Goal: Use online tool/utility: Utilize a website feature to perform a specific function

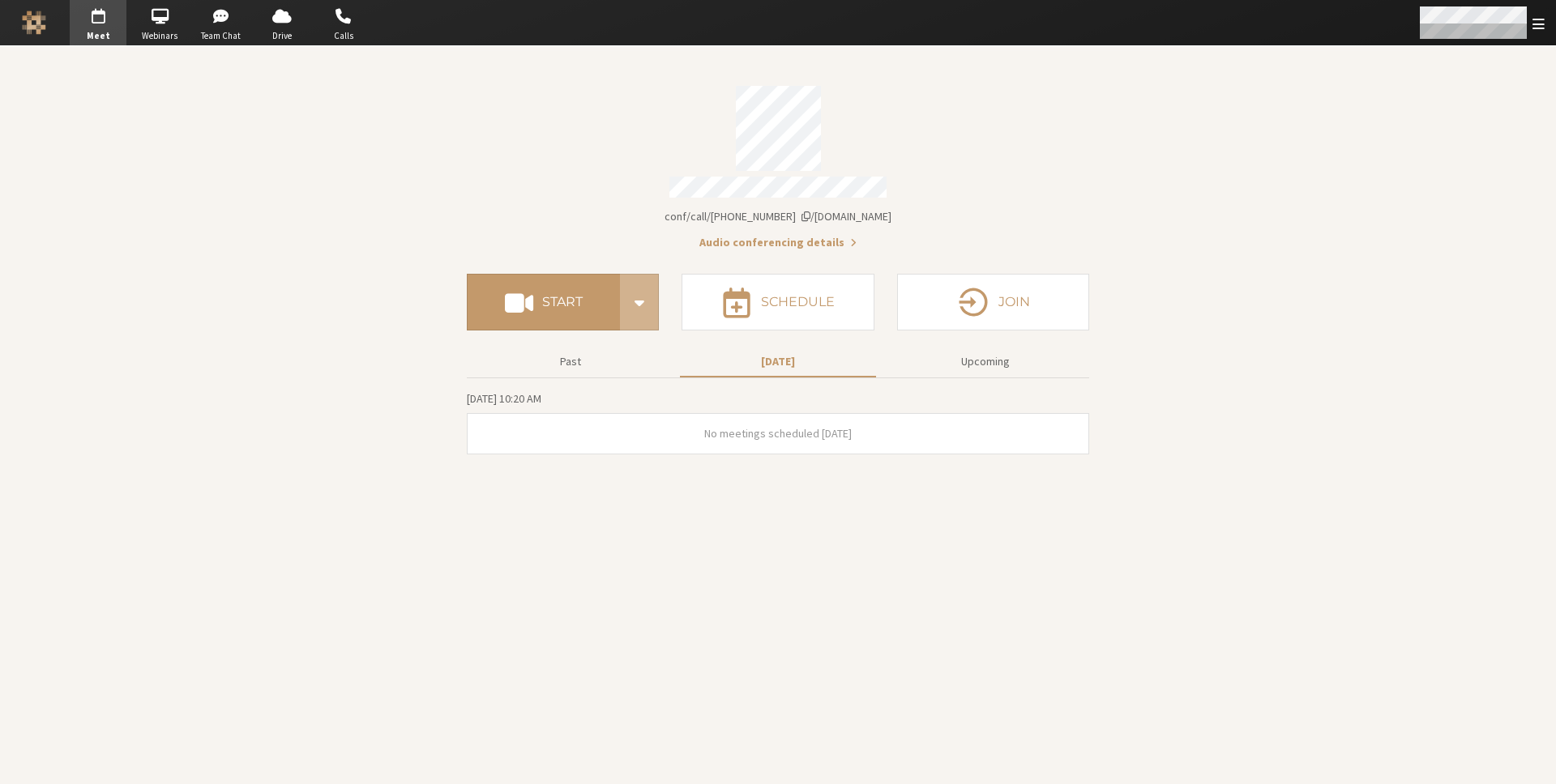
click at [1537, 20] on span "Open menu" at bounding box center [1538, 24] width 12 height 15
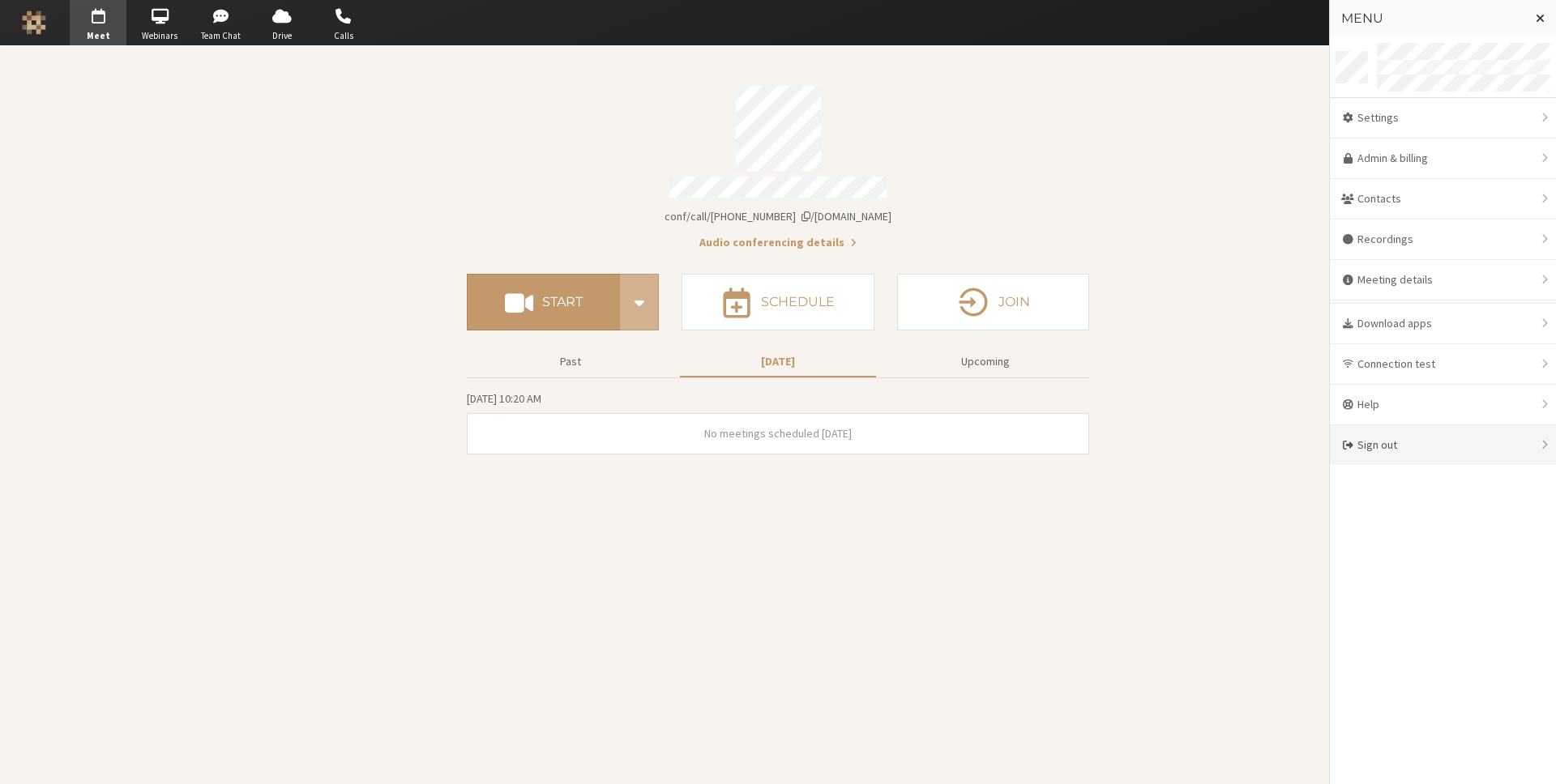
click at [1436, 431] on div "Sign out" at bounding box center [1443, 446] width 226 height 40
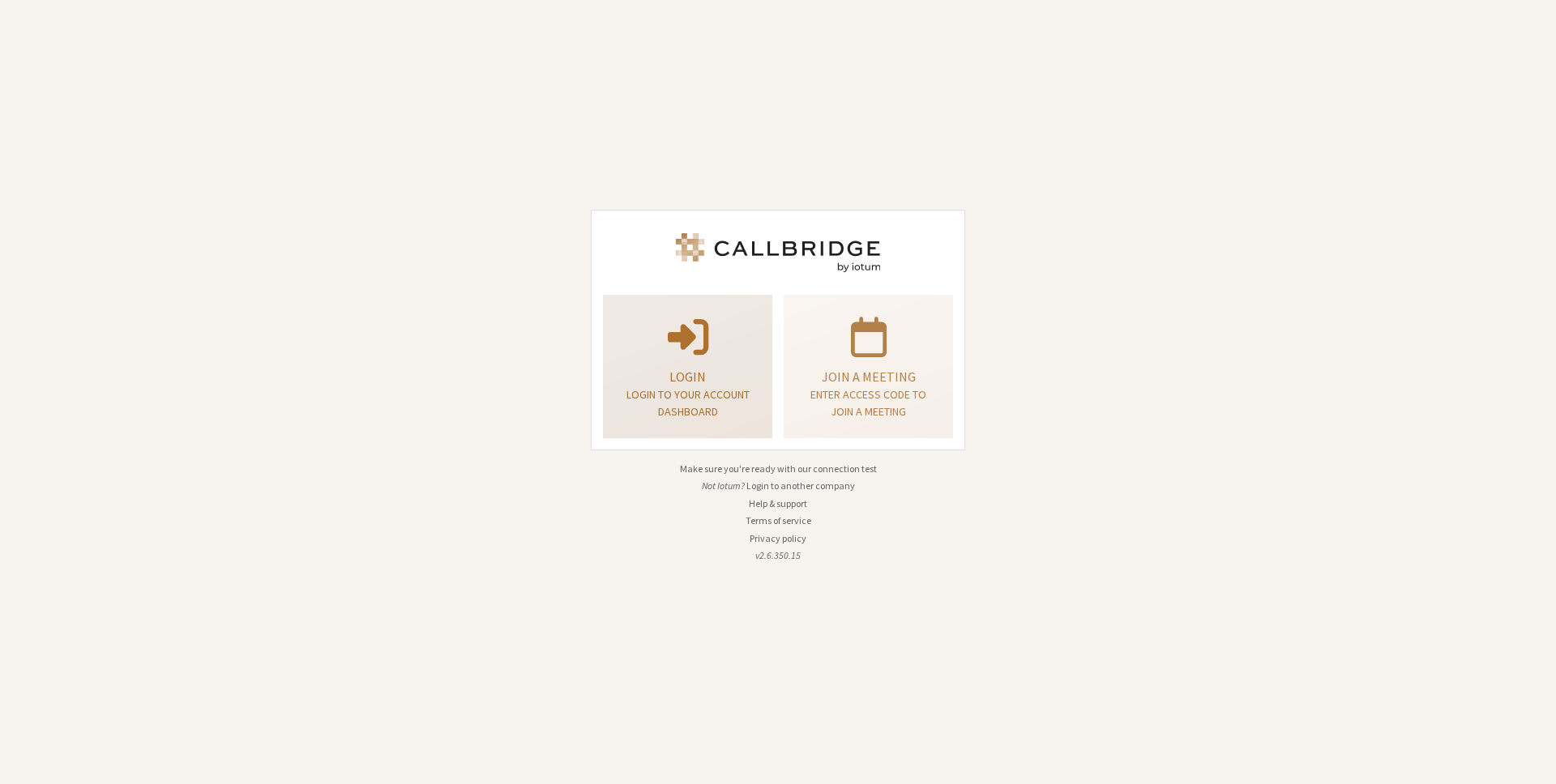
click at [704, 347] on span at bounding box center [687, 336] width 41 height 46
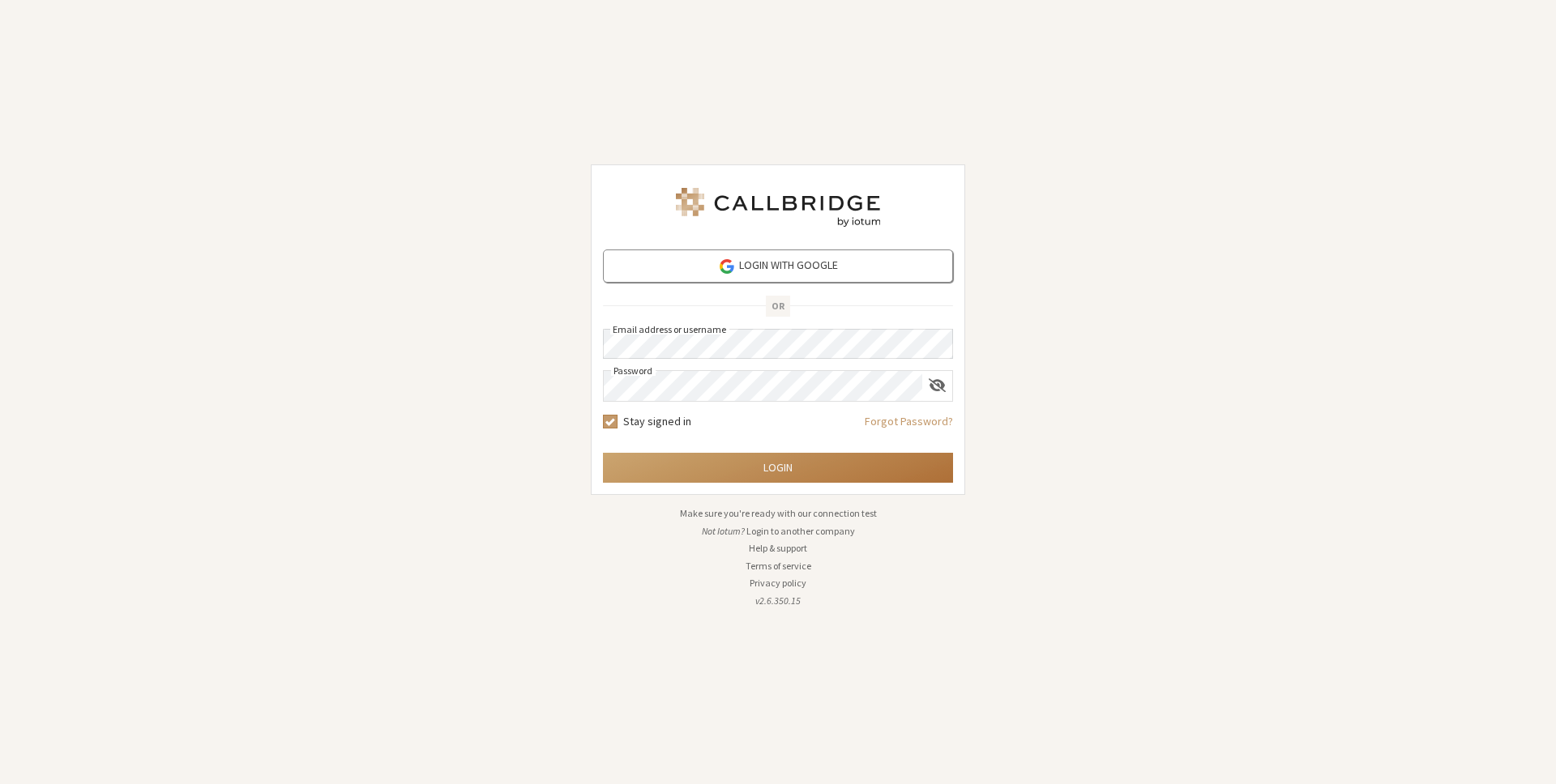
click at [762, 477] on button "Login" at bounding box center [778, 468] width 350 height 30
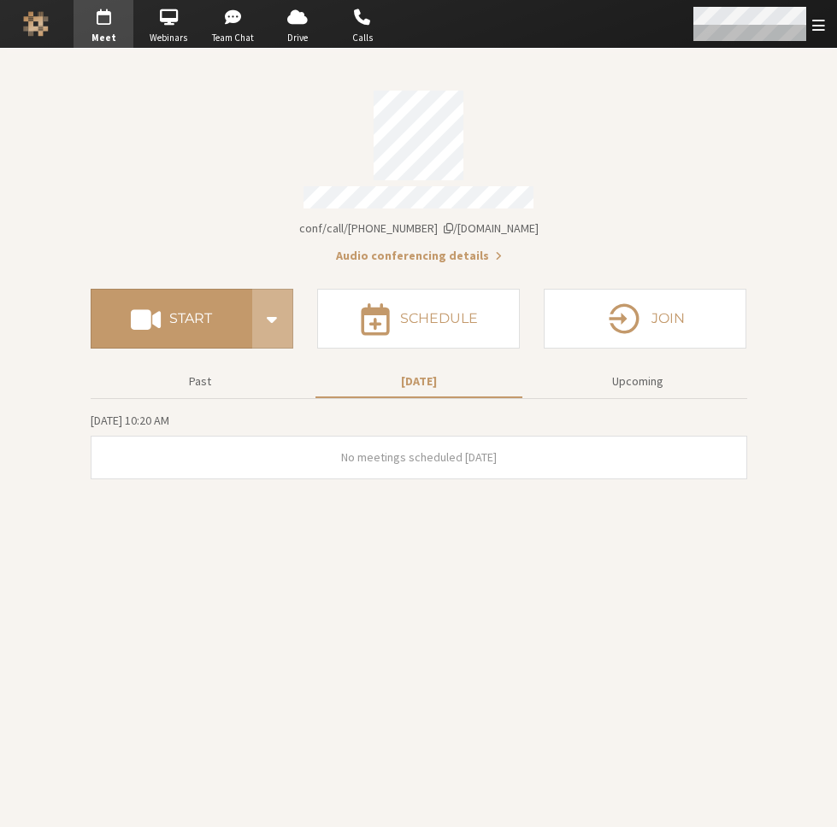
click at [815, 27] on span "Open menu" at bounding box center [818, 25] width 13 height 16
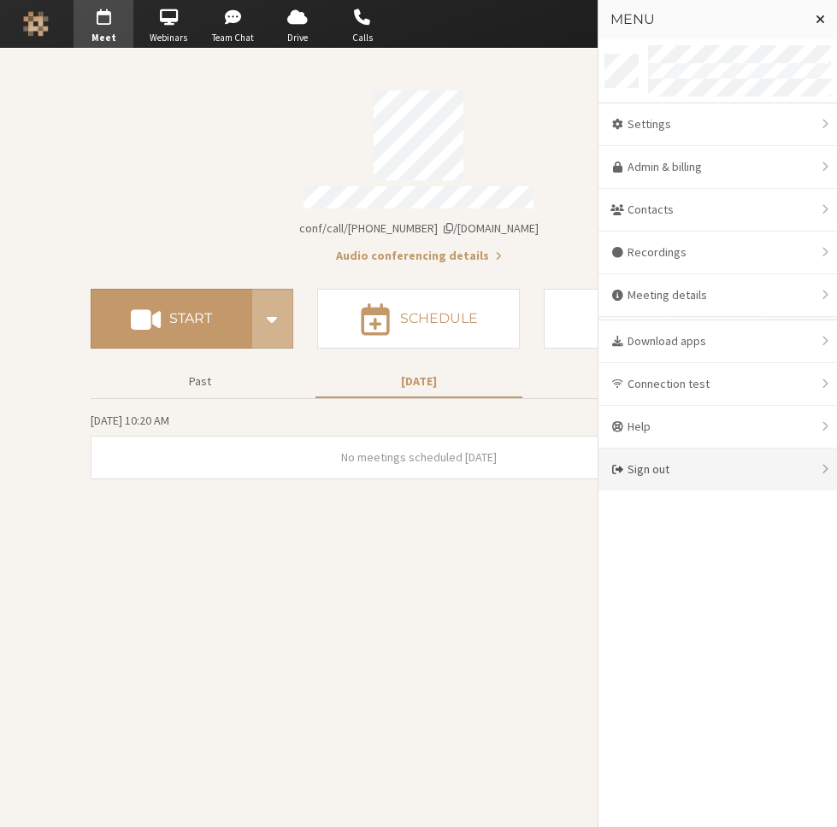
click at [754, 461] on div "Sign out" at bounding box center [717, 470] width 238 height 42
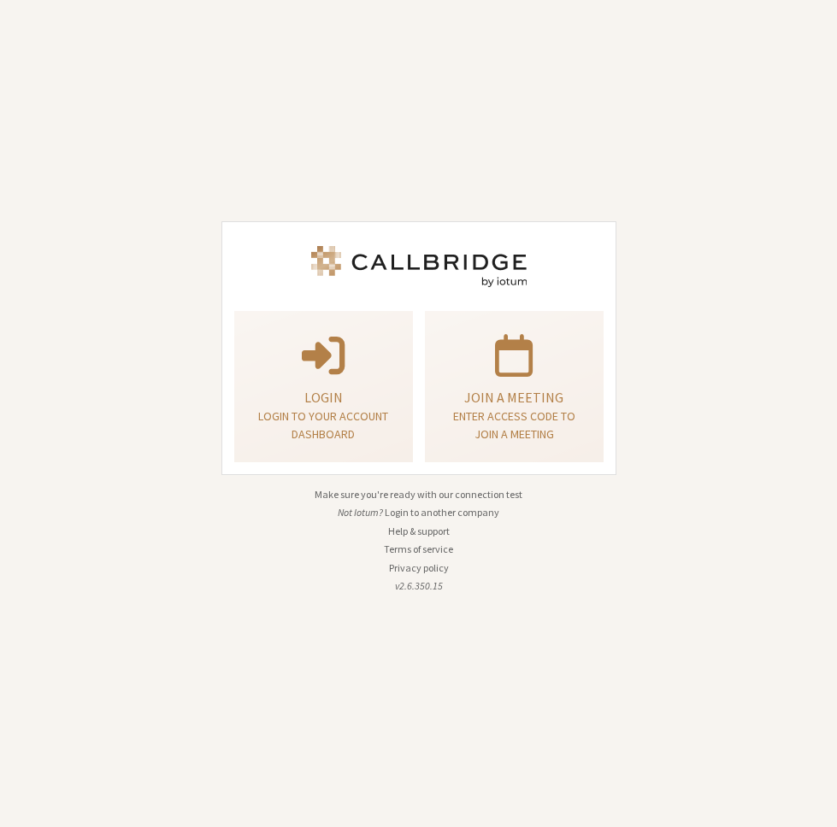
click at [593, 68] on div "Login Login to your account dashboard Join a meeting Enter access code to join …" at bounding box center [418, 413] width 419 height 803
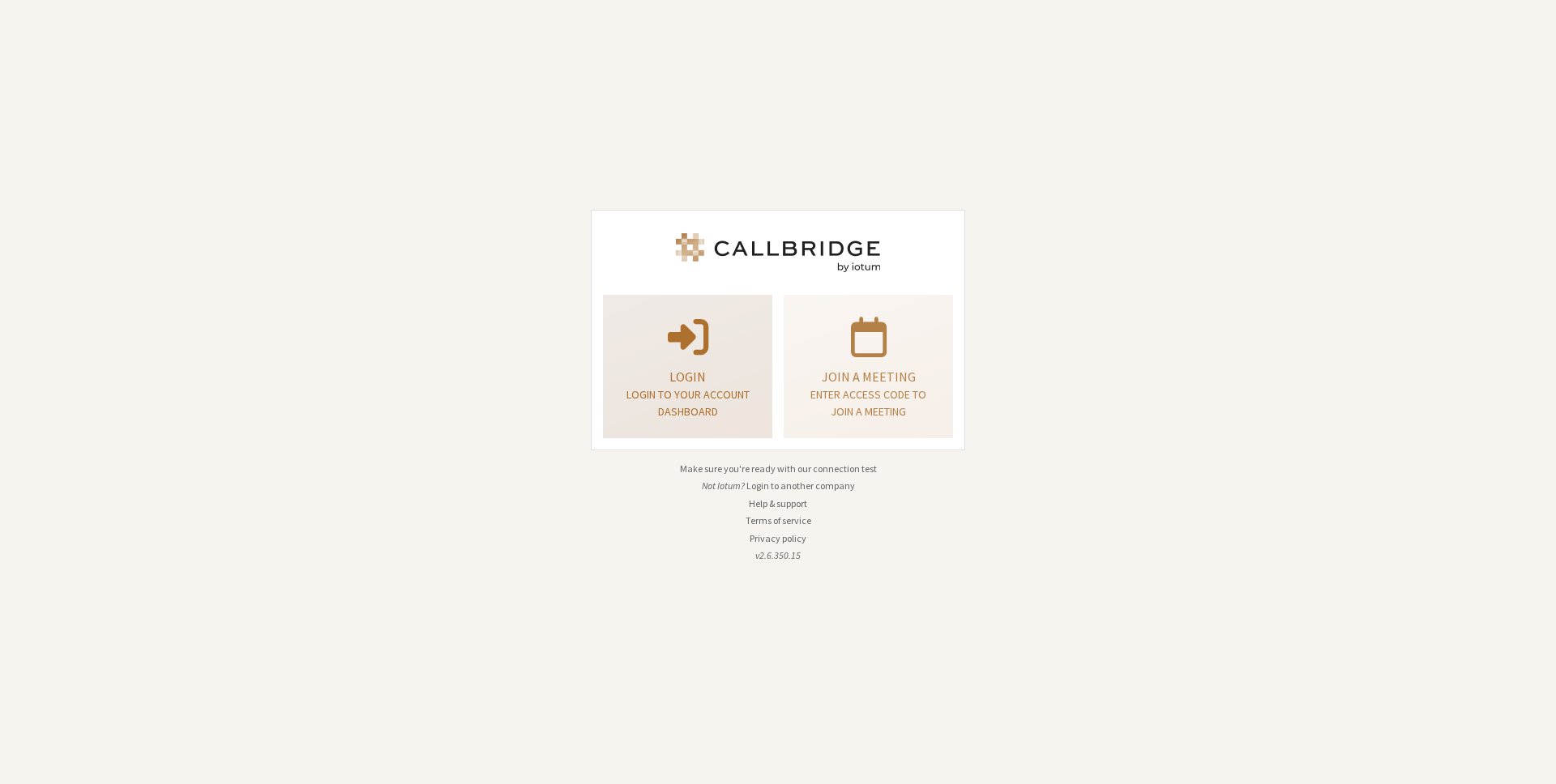
click at [738, 319] on p at bounding box center [687, 336] width 129 height 46
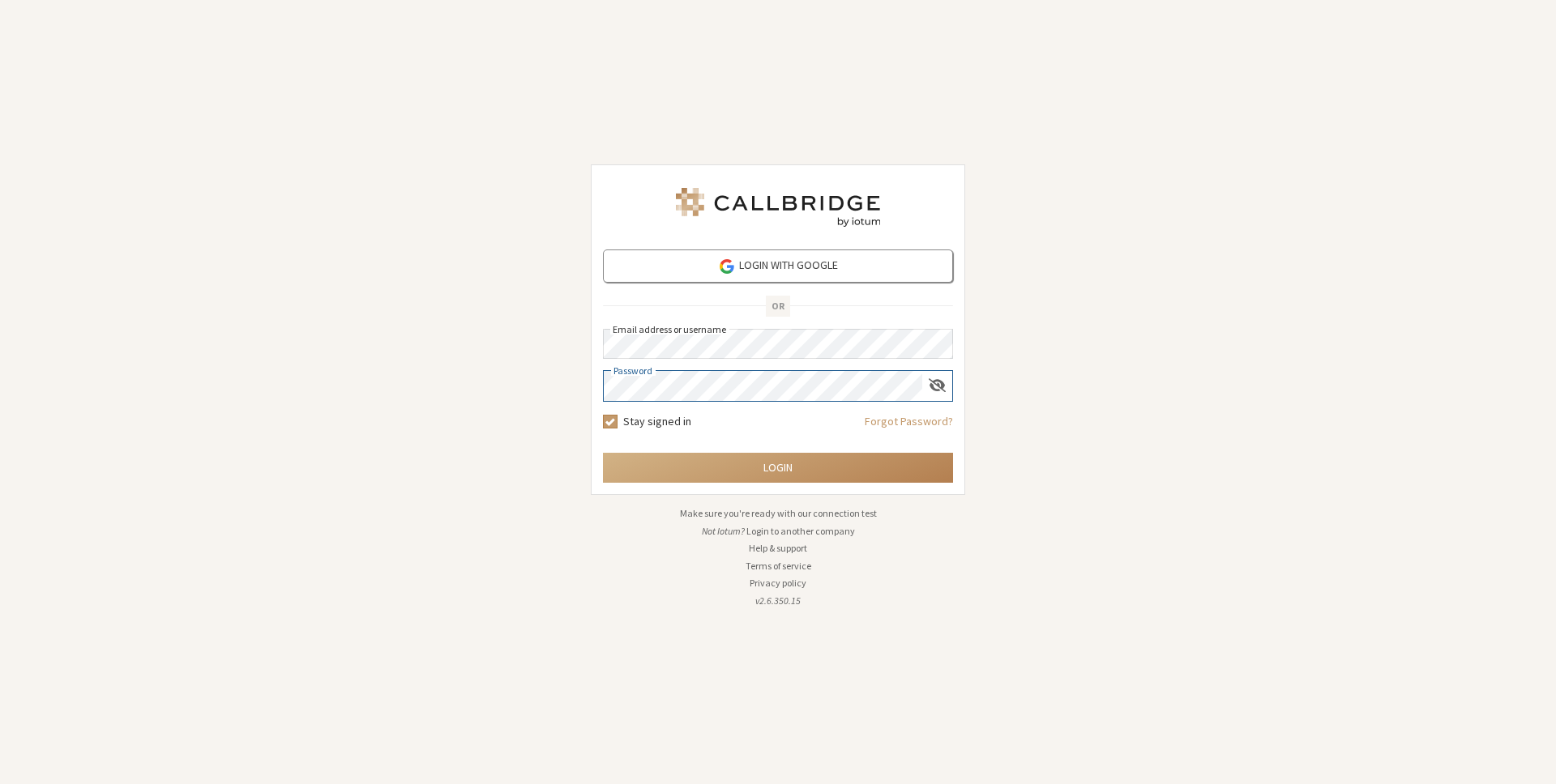
click at [603, 453] on button "Login" at bounding box center [778, 468] width 350 height 30
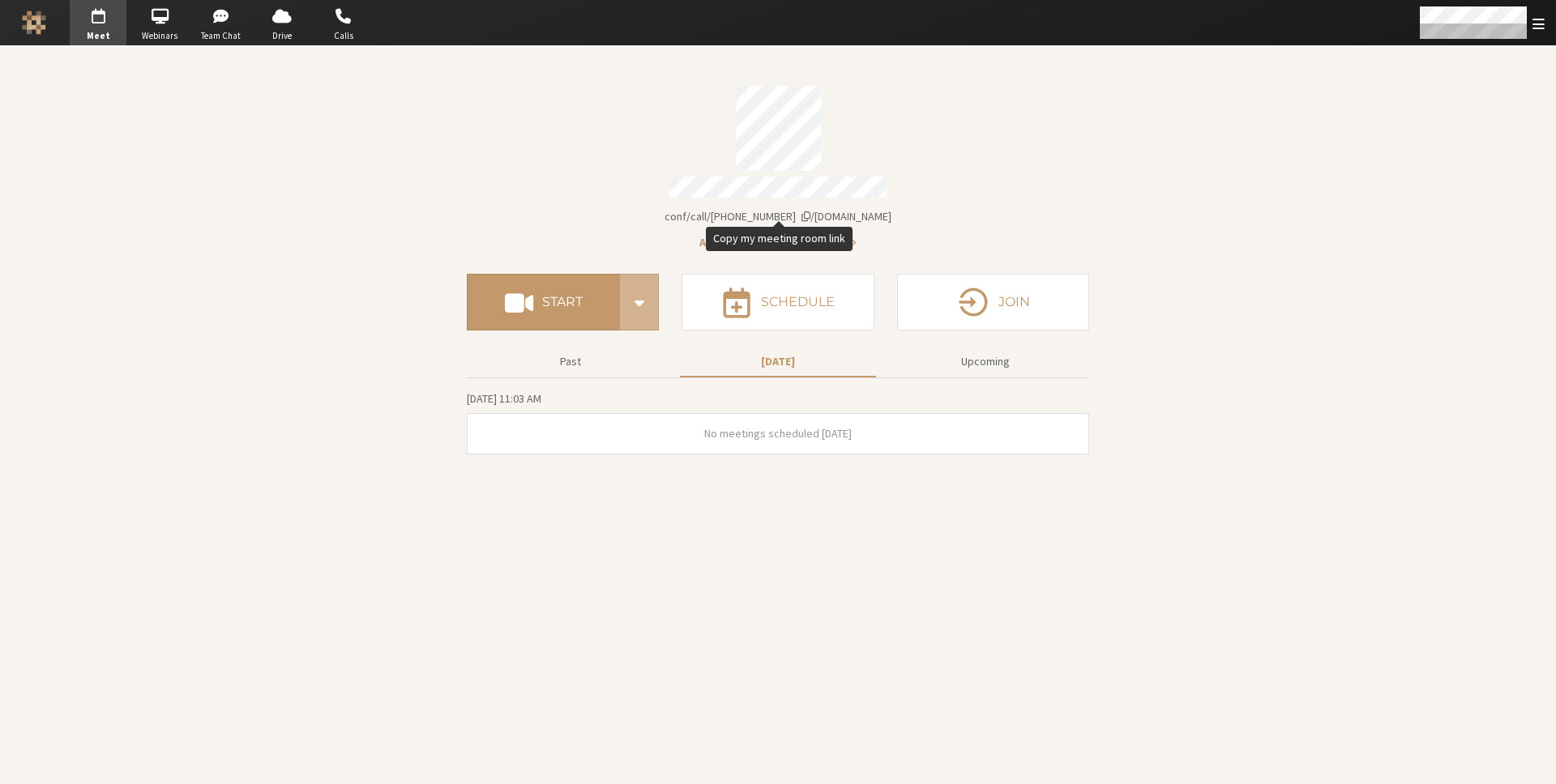
click at [793, 210] on span "[DOMAIN_NAME]/conf/call/[PHONE_NUMBER]" at bounding box center [778, 216] width 227 height 14
click at [554, 317] on button "Start" at bounding box center [543, 302] width 154 height 57
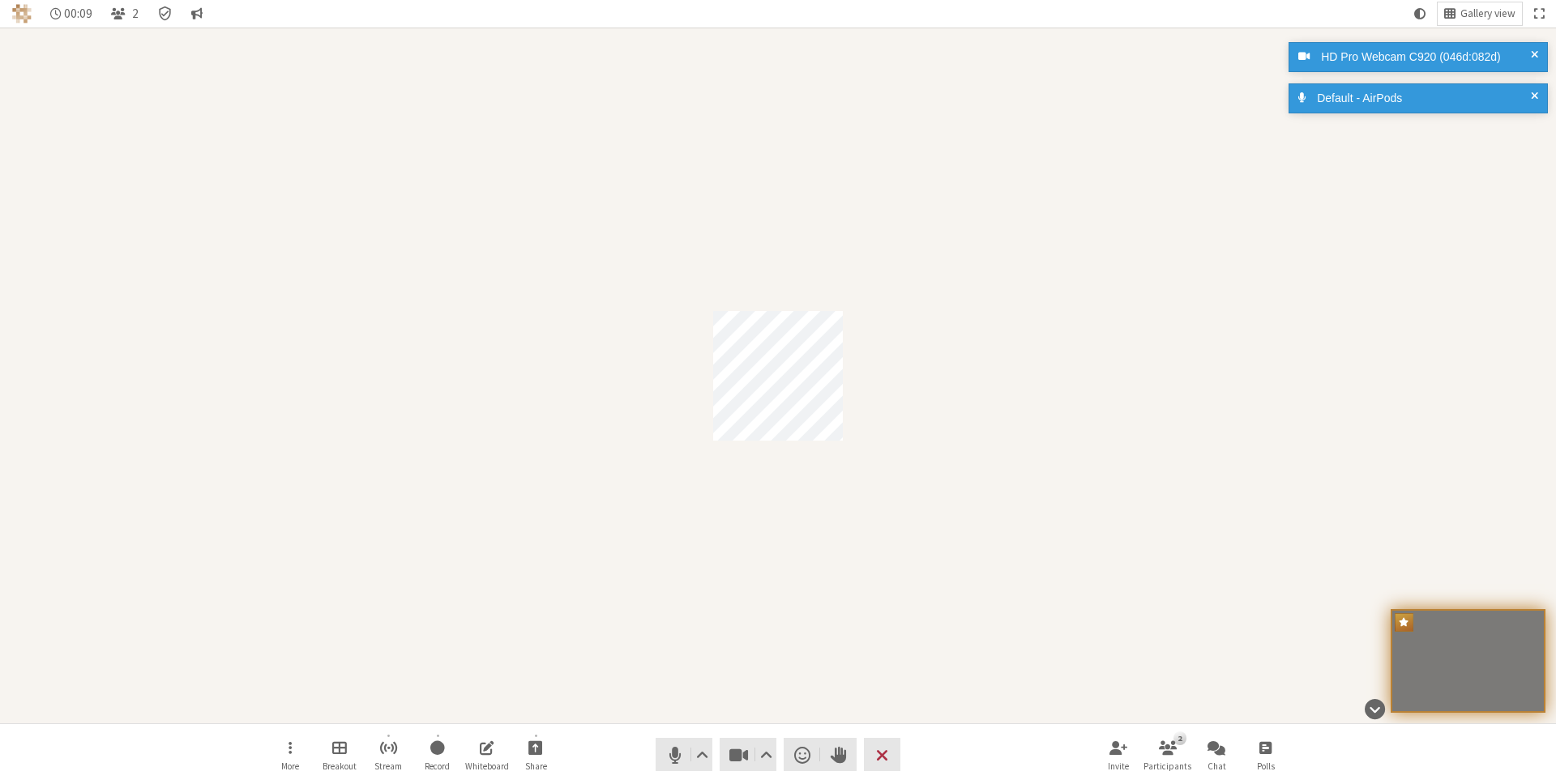
click at [1197, 198] on div "Participant" at bounding box center [778, 375] width 1556 height 696
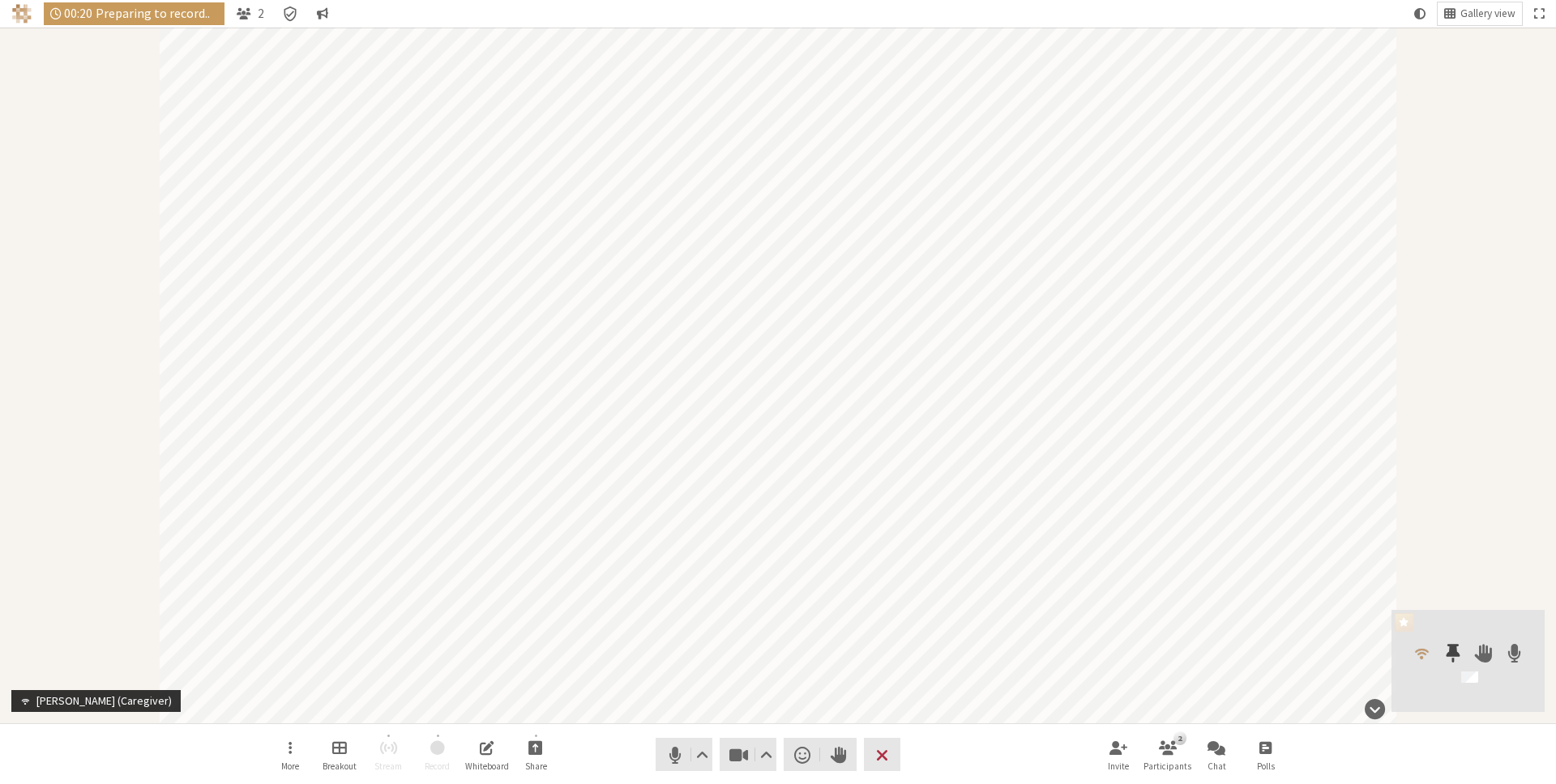
click at [1454, 648] on span at bounding box center [1453, 653] width 14 height 21
click at [1437, 613] on li "Pin for you only" at bounding box center [1449, 611] width 203 height 40
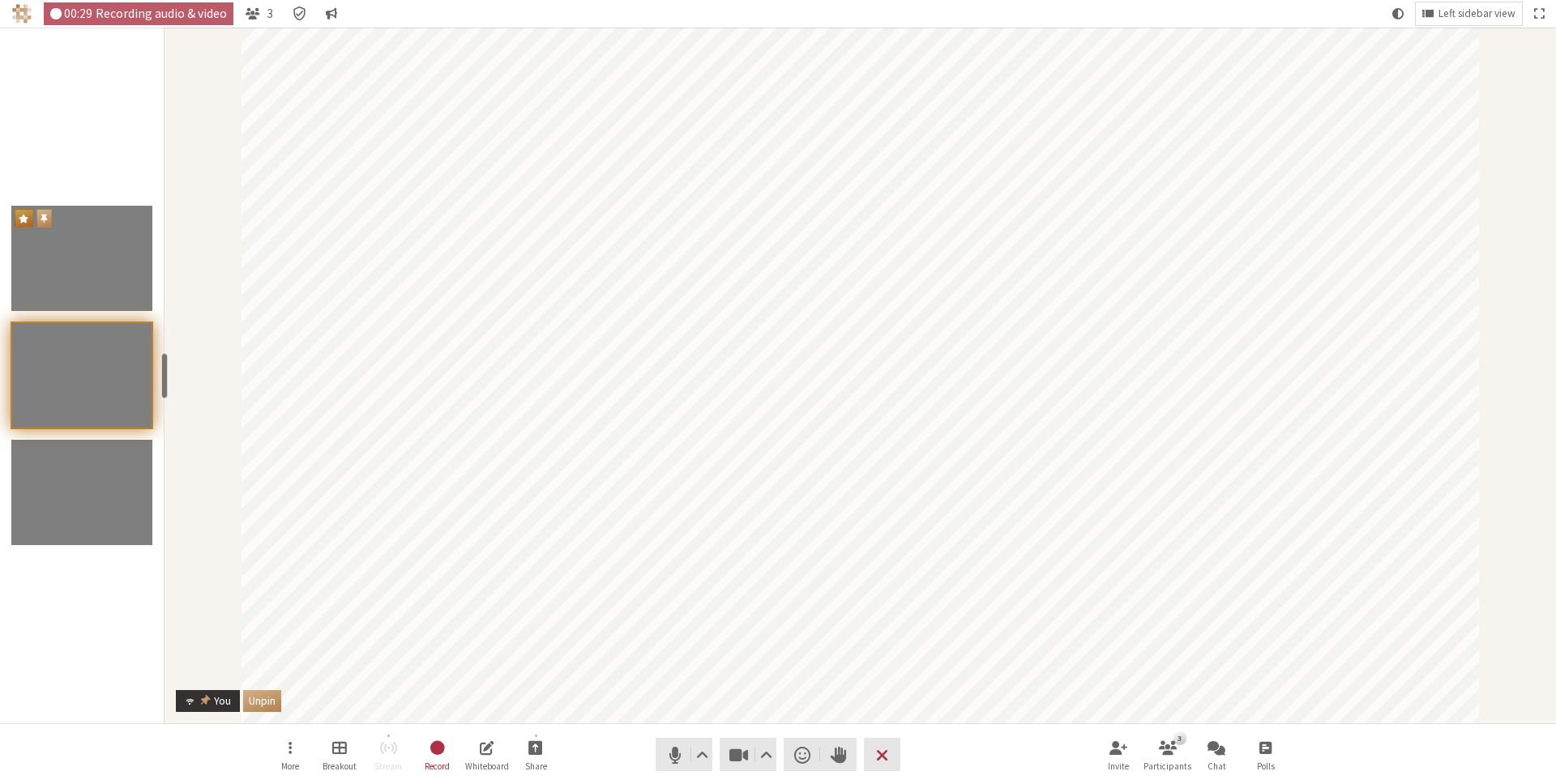
click at [268, 700] on button "Unpin" at bounding box center [262, 701] width 38 height 22
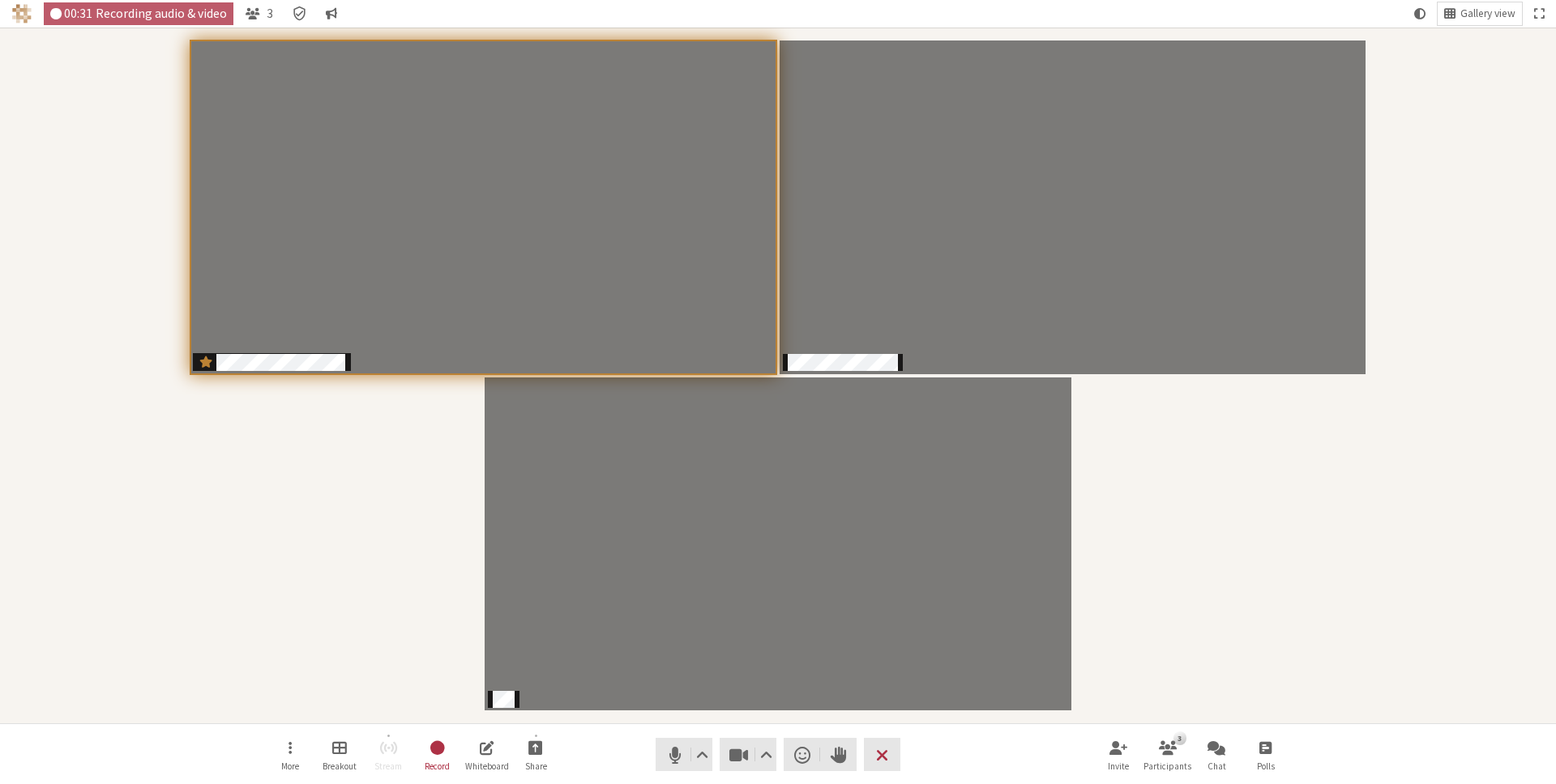
click at [239, 581] on div "Participants" at bounding box center [778, 375] width 1533 height 673
click at [1196, 551] on div "Participants" at bounding box center [778, 375] width 1533 height 673
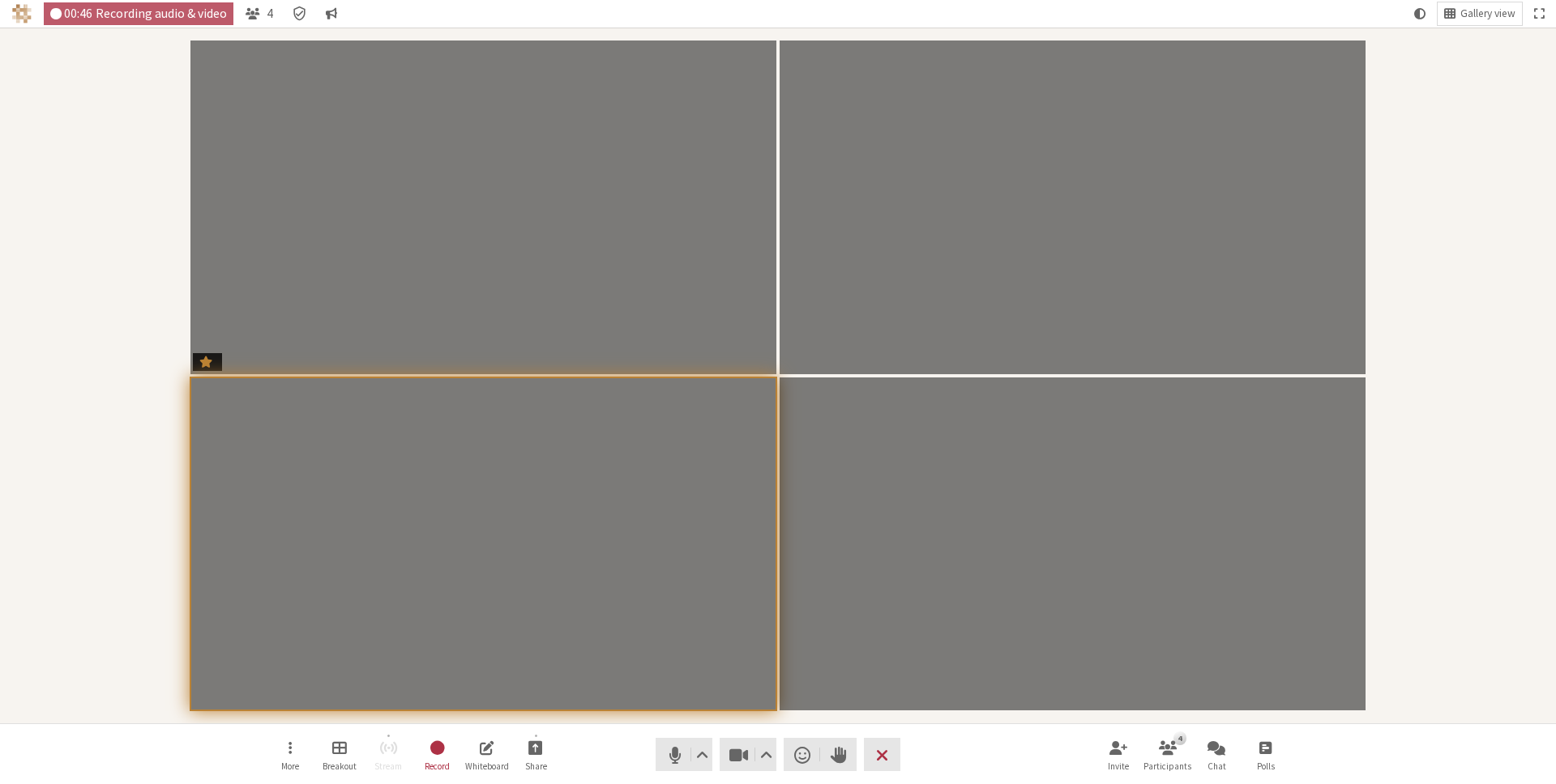
click at [1403, 444] on div "Participants" at bounding box center [778, 375] width 1533 height 673
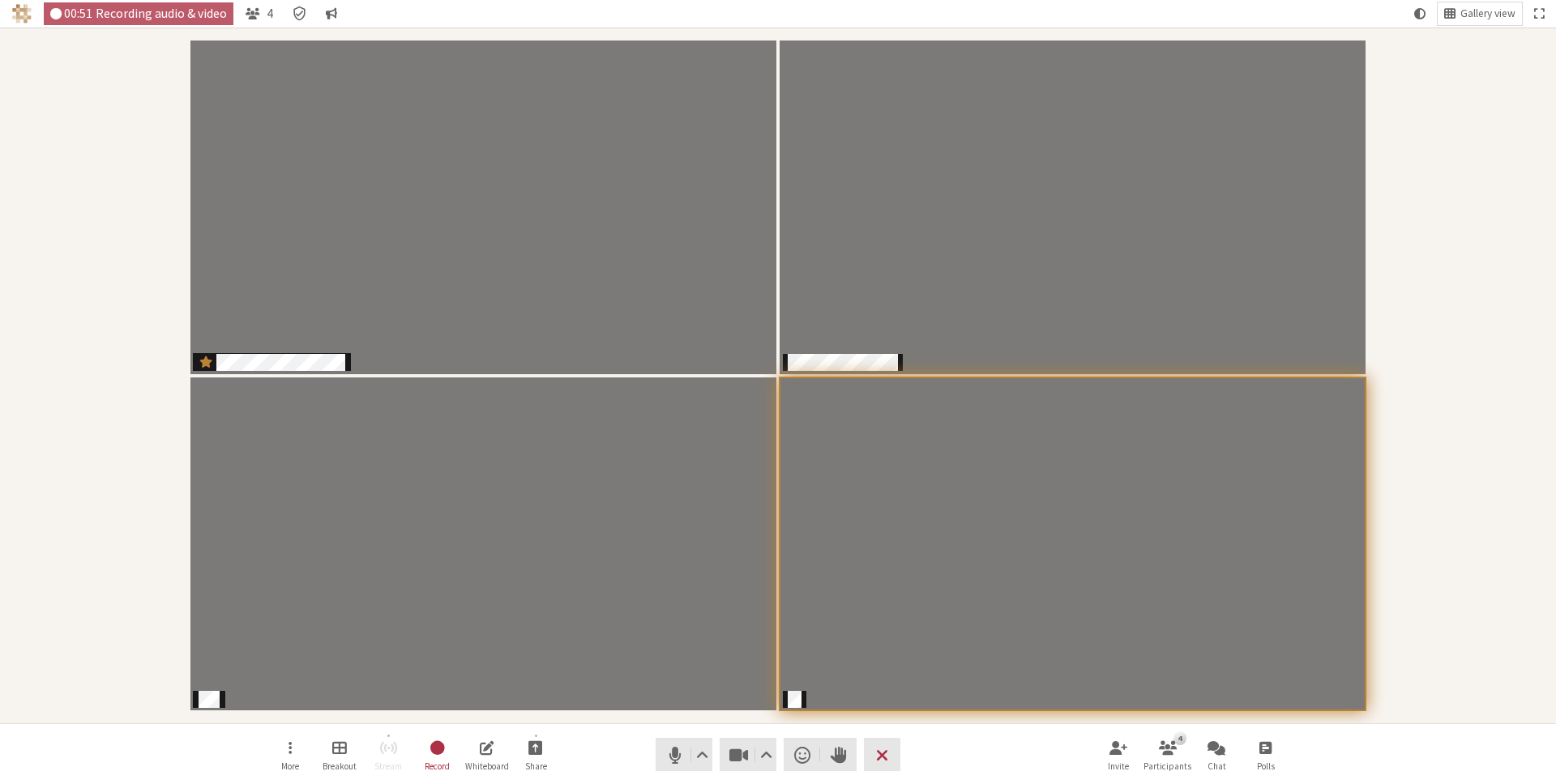
click at [1405, 424] on div "Participants" at bounding box center [778, 375] width 1533 height 673
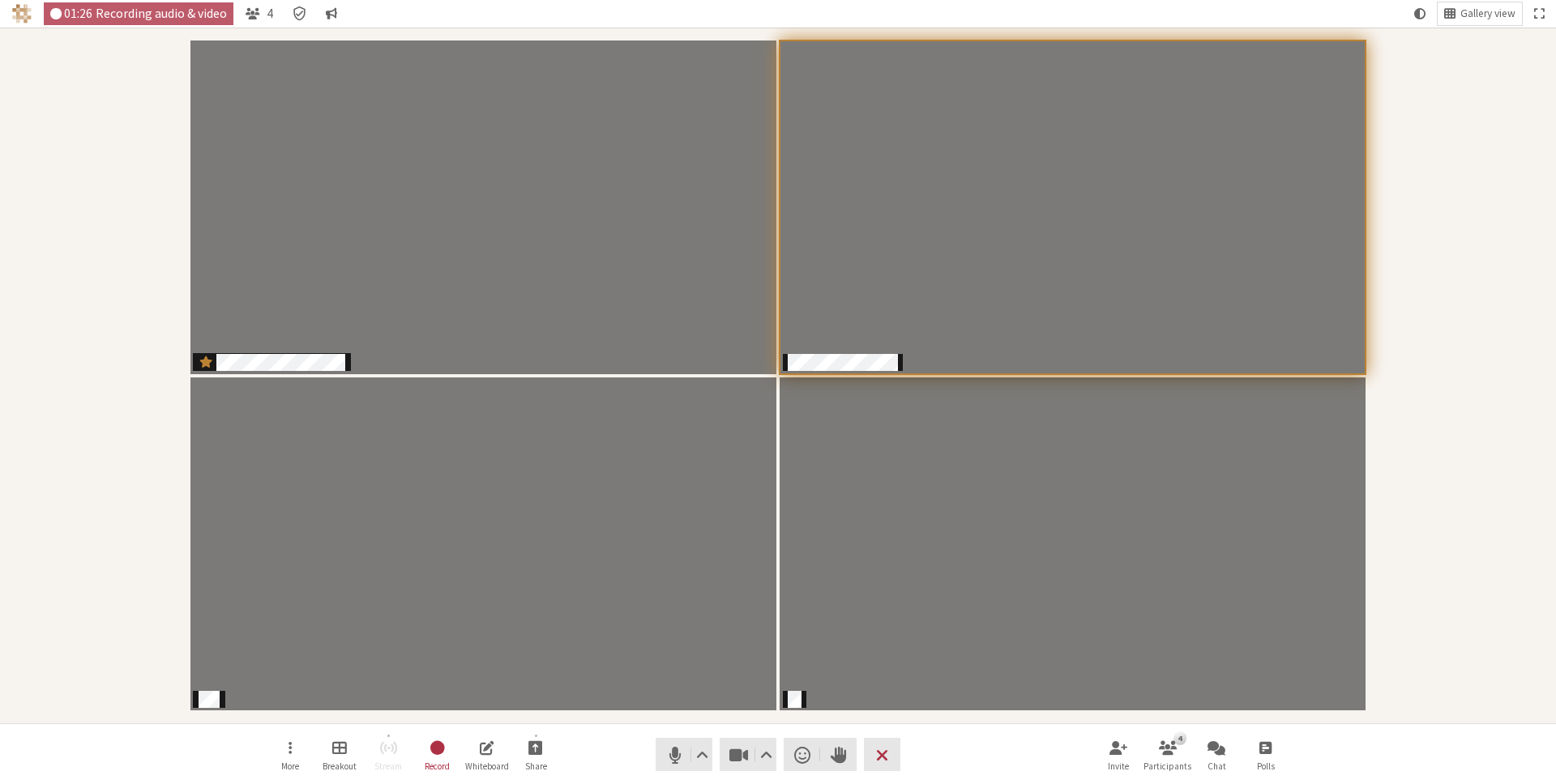
click at [1461, 475] on div "Participants" at bounding box center [778, 375] width 1533 height 673
click at [767, 756] on span "Video setting" at bounding box center [766, 756] width 12 height 23
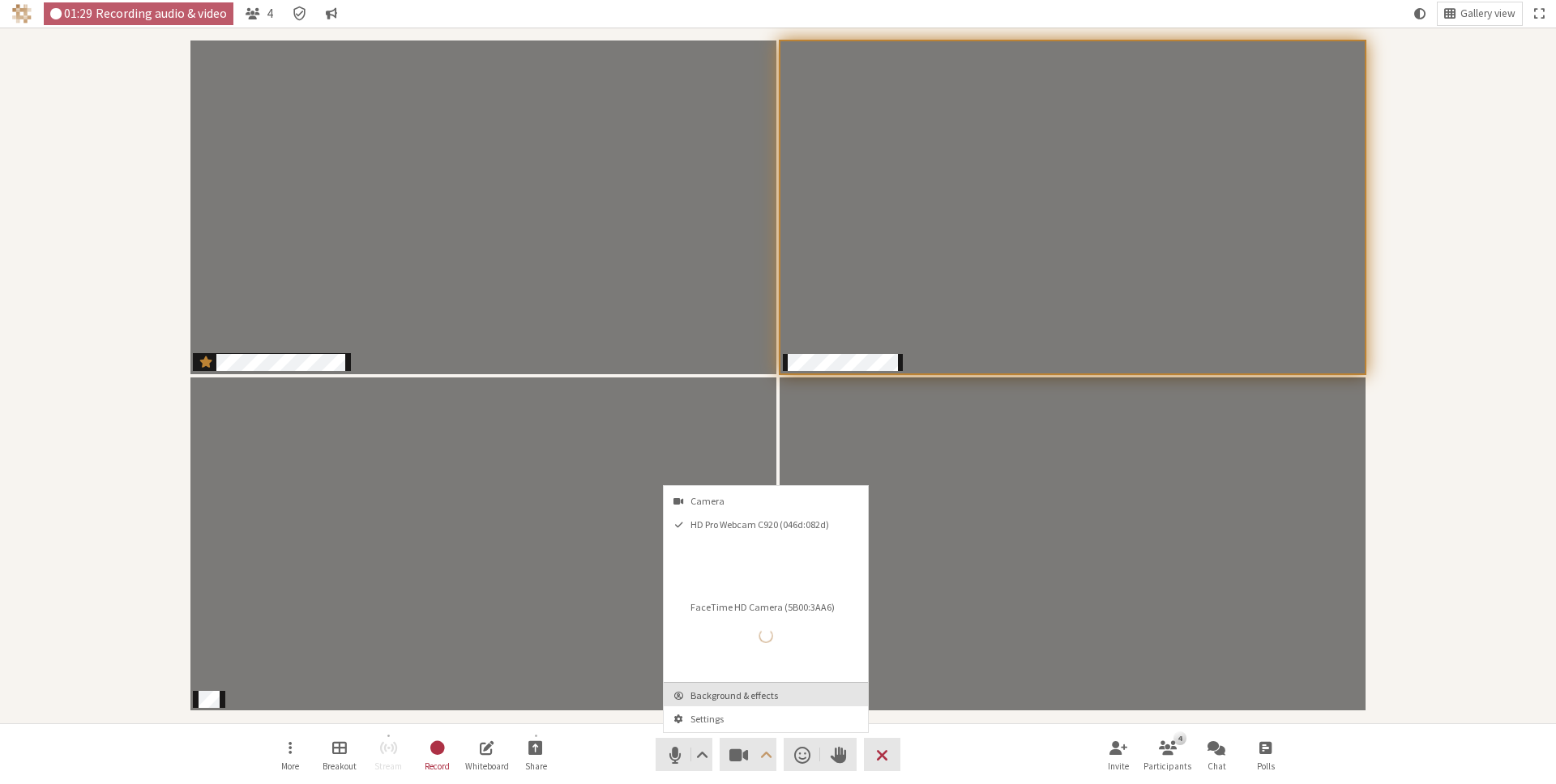
click at [768, 701] on span "Background & effects" at bounding box center [775, 695] width 170 height 10
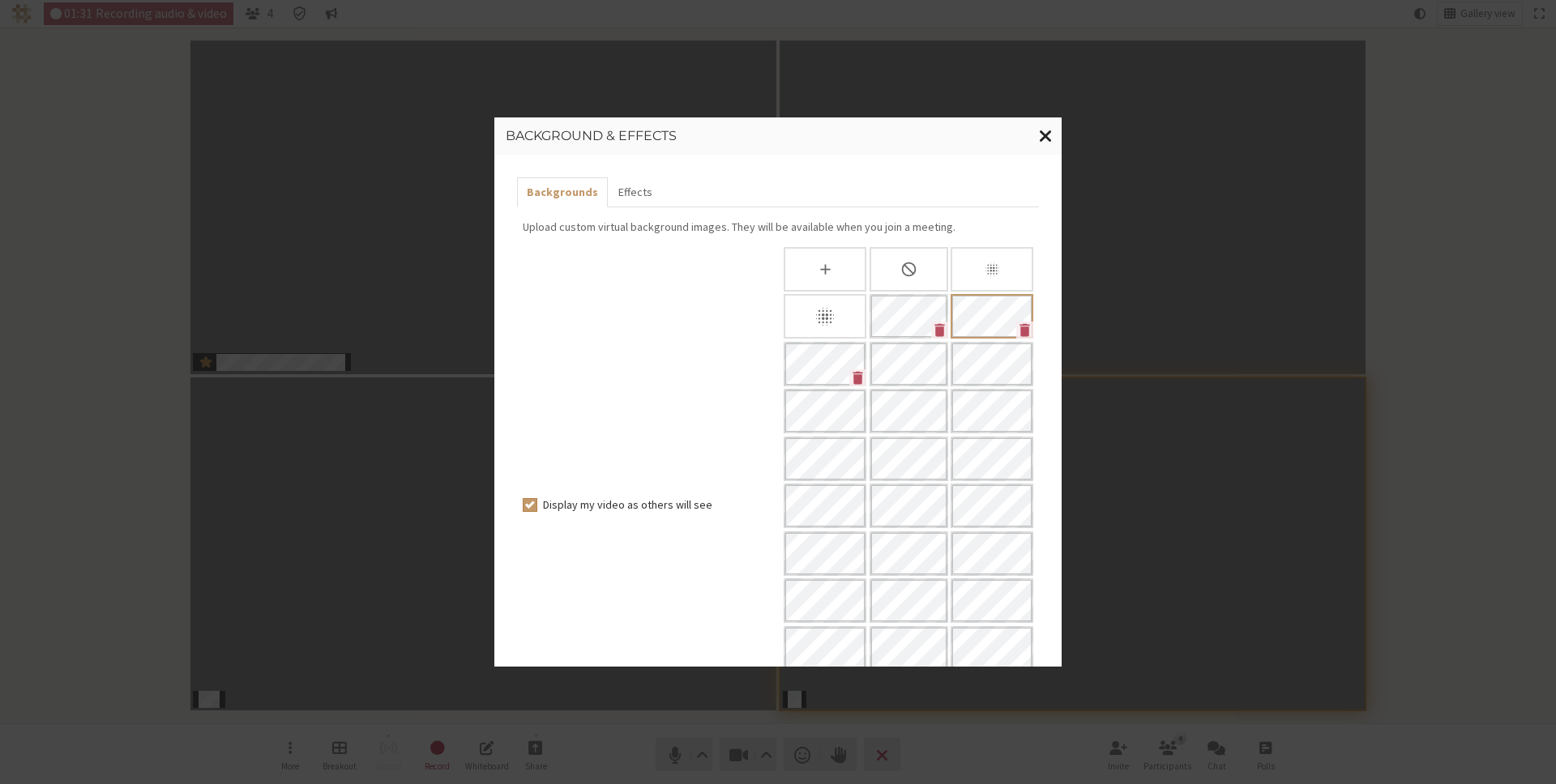
click at [1046, 137] on span "Close modal" at bounding box center [1046, 135] width 14 height 20
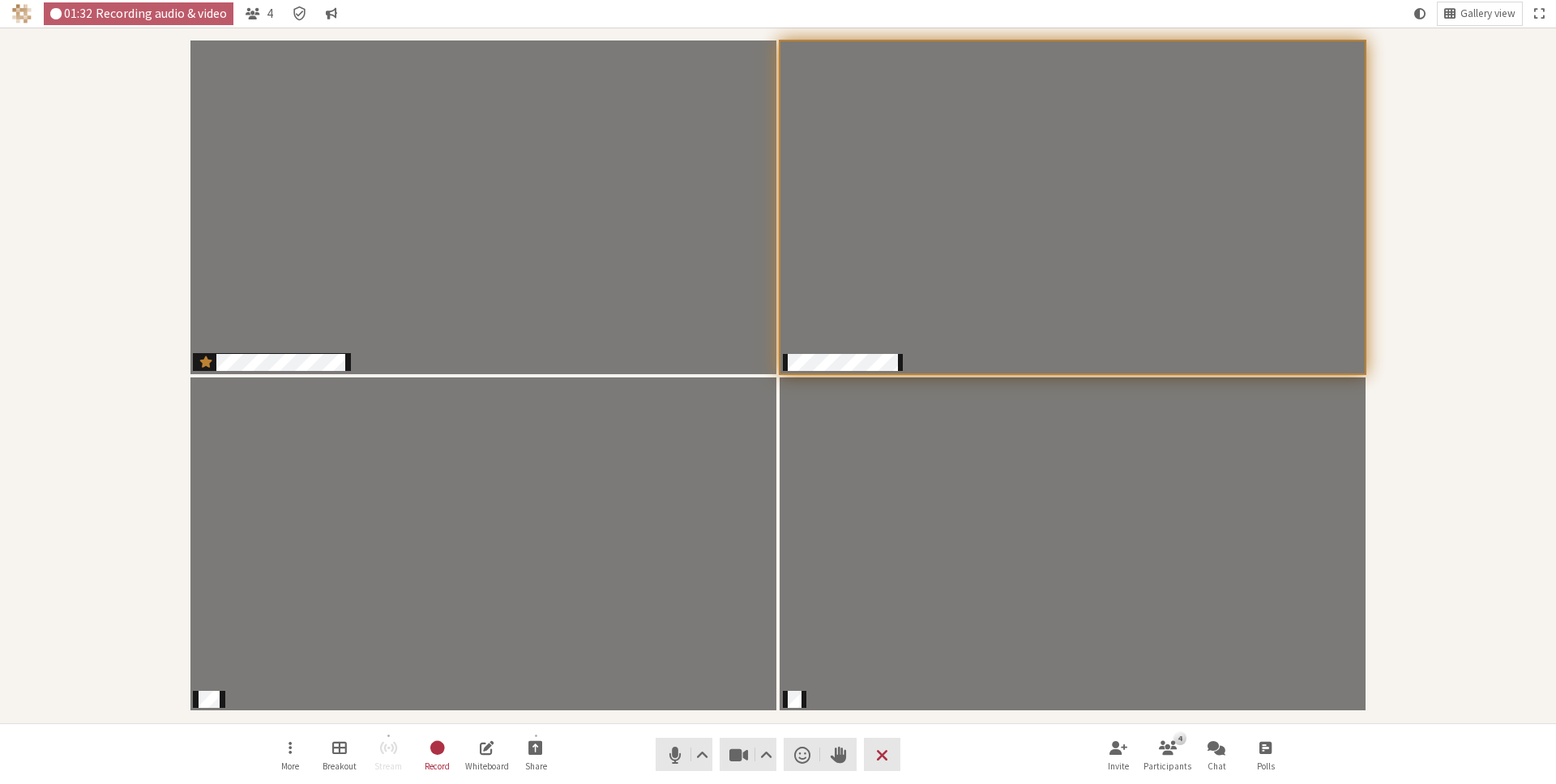
click at [1425, 148] on div "Participants" at bounding box center [778, 375] width 1533 height 673
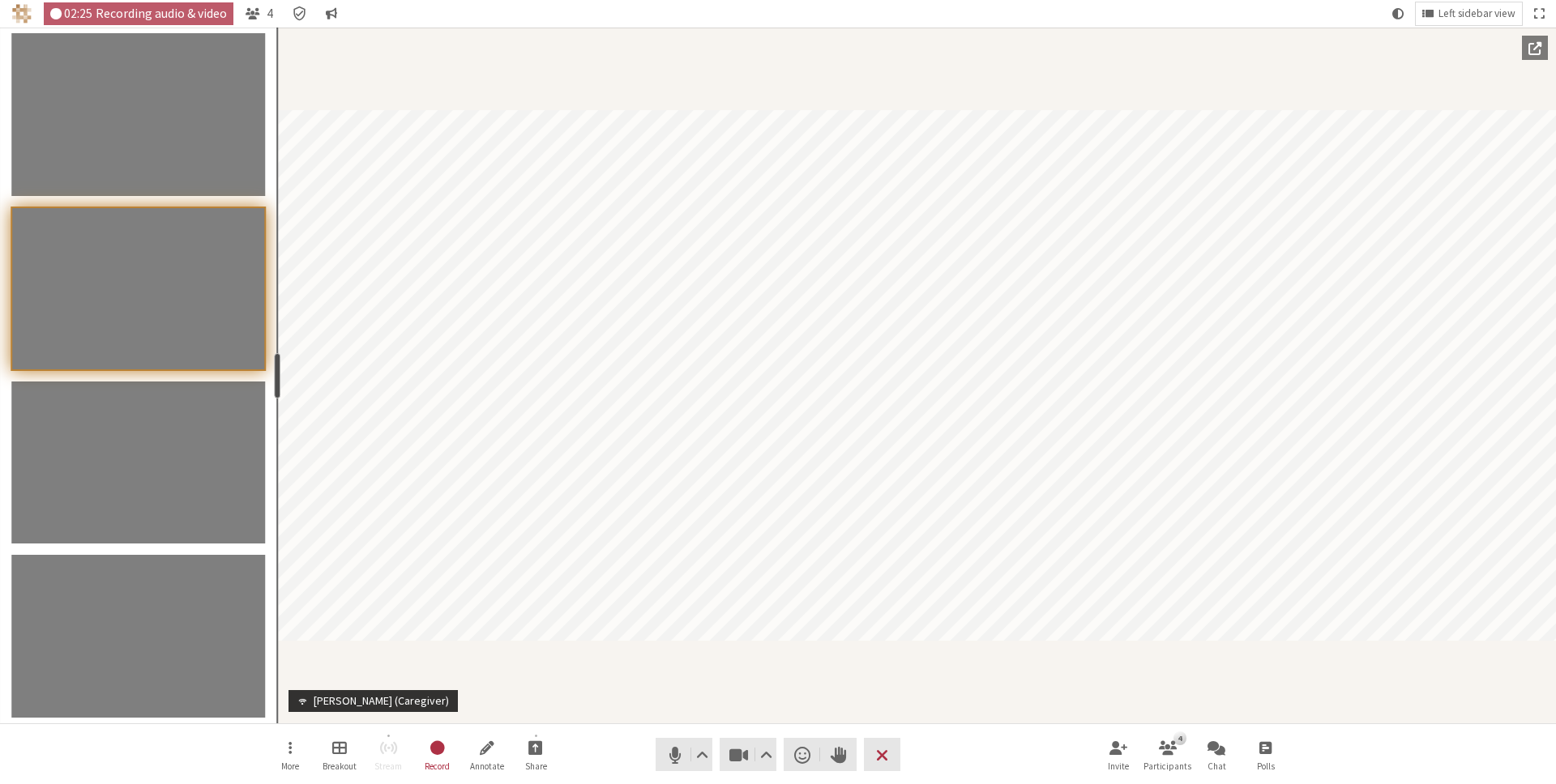
drag, startPoint x: 163, startPoint y: 377, endPoint x: 272, endPoint y: 380, distance: 109.0
click at [274, 380] on div "resize" at bounding box center [277, 376] width 7 height 46
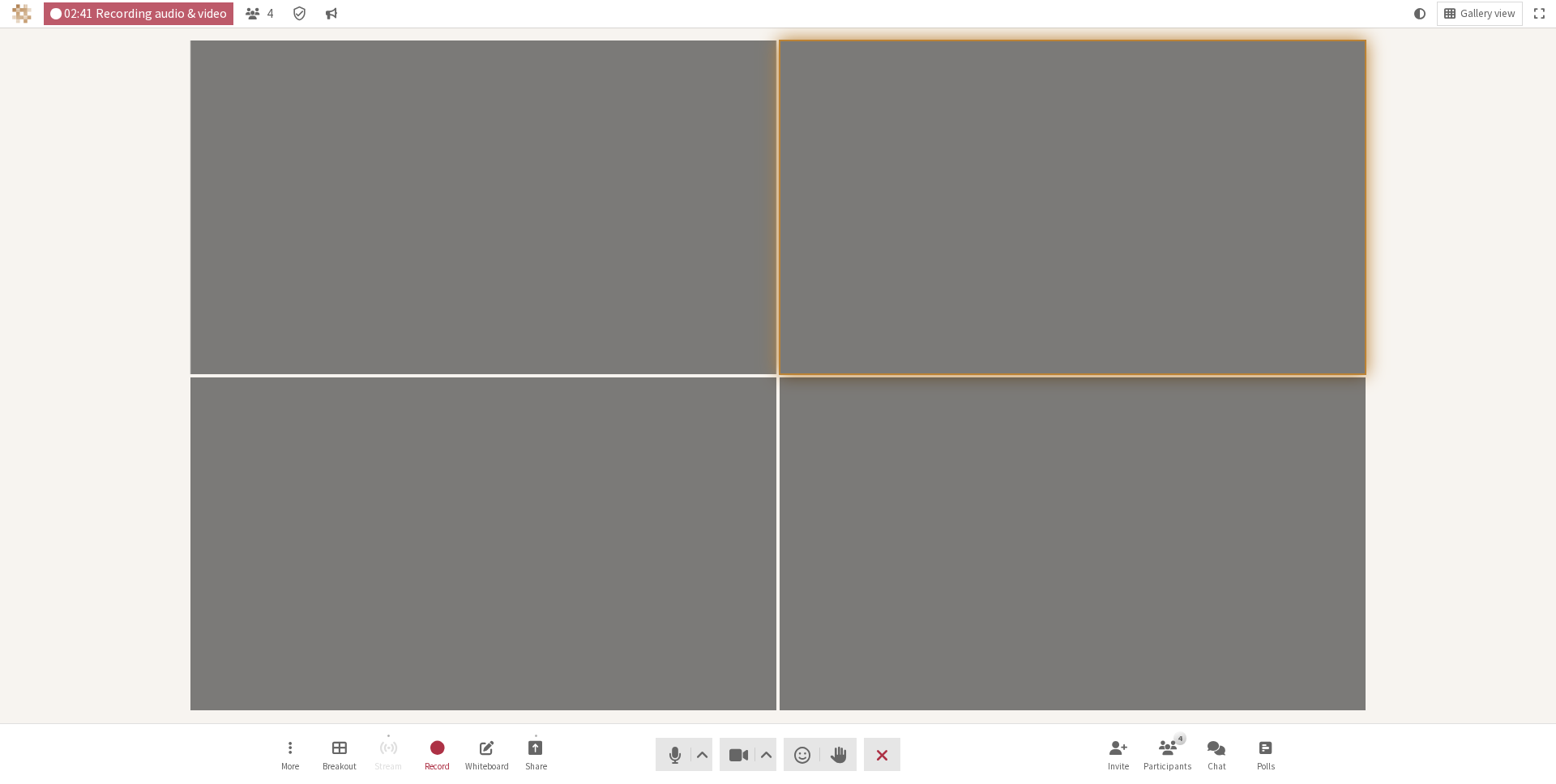
drag, startPoint x: 275, startPoint y: 371, endPoint x: 327, endPoint y: 359, distance: 53.4
click at [1462, 69] on div "Participants" at bounding box center [778, 375] width 1533 height 673
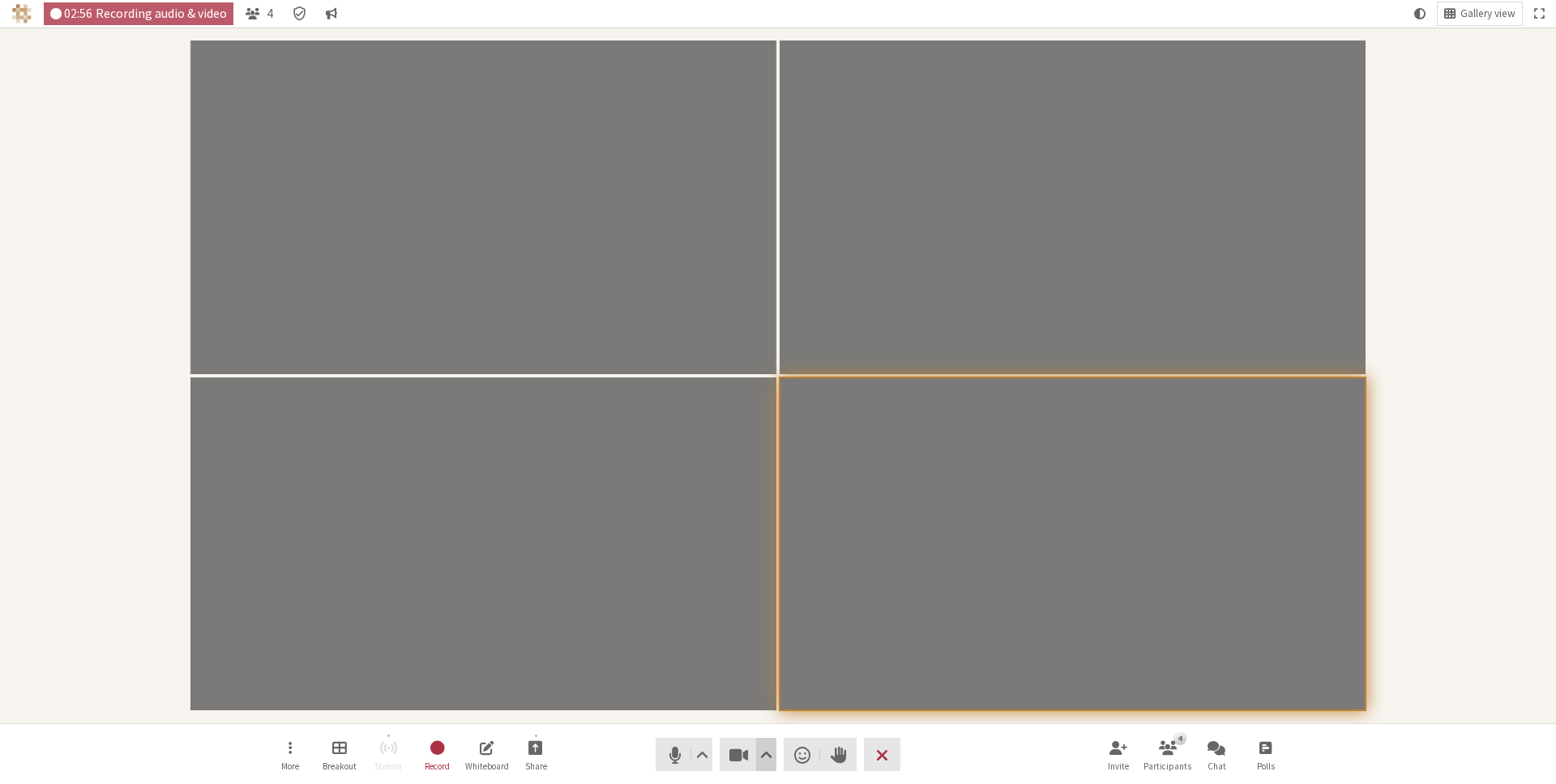
click at [763, 757] on span "Video setting" at bounding box center [766, 756] width 12 height 23
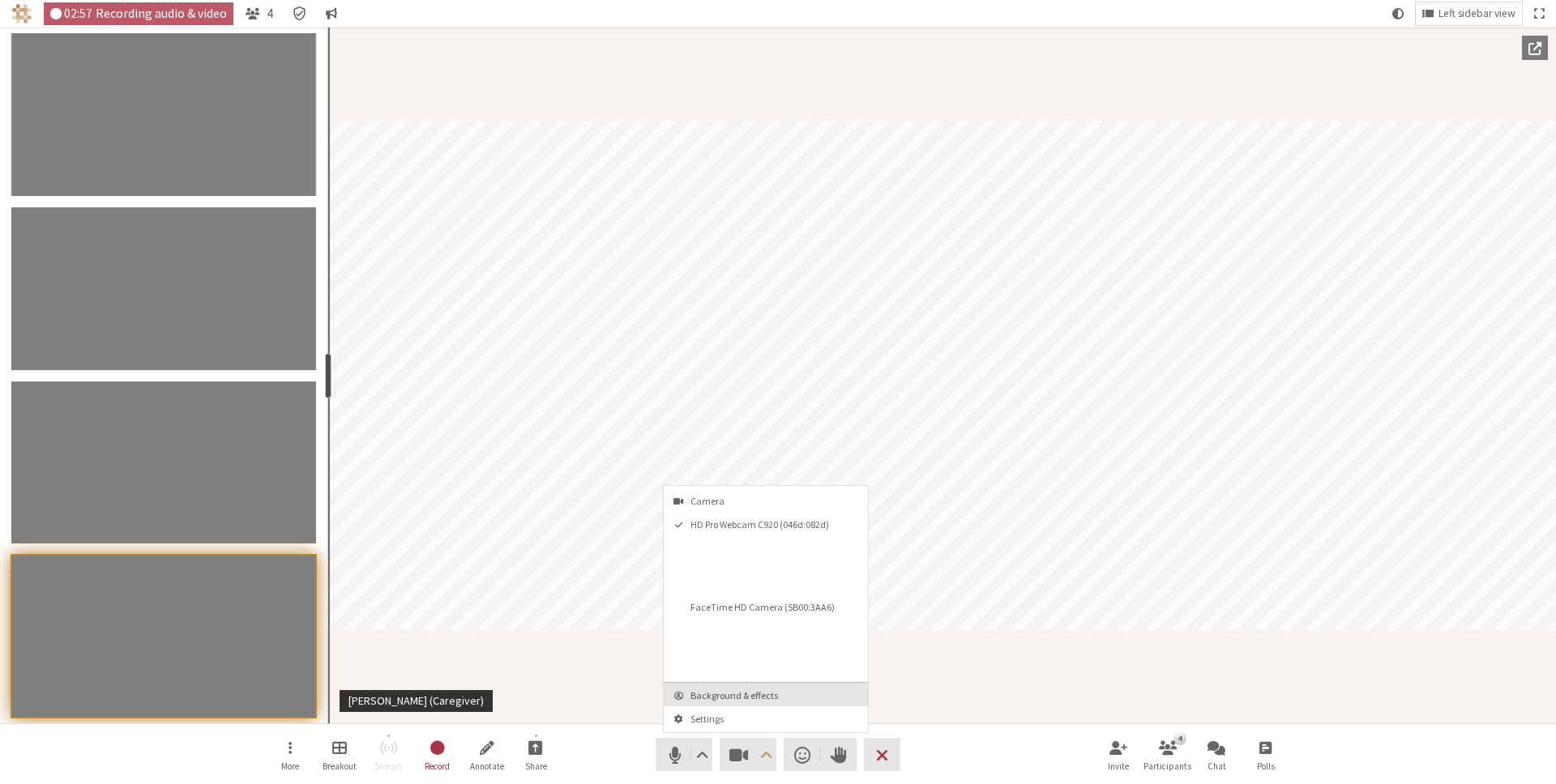
click at [754, 699] on span "Background & effects" at bounding box center [775, 695] width 170 height 10
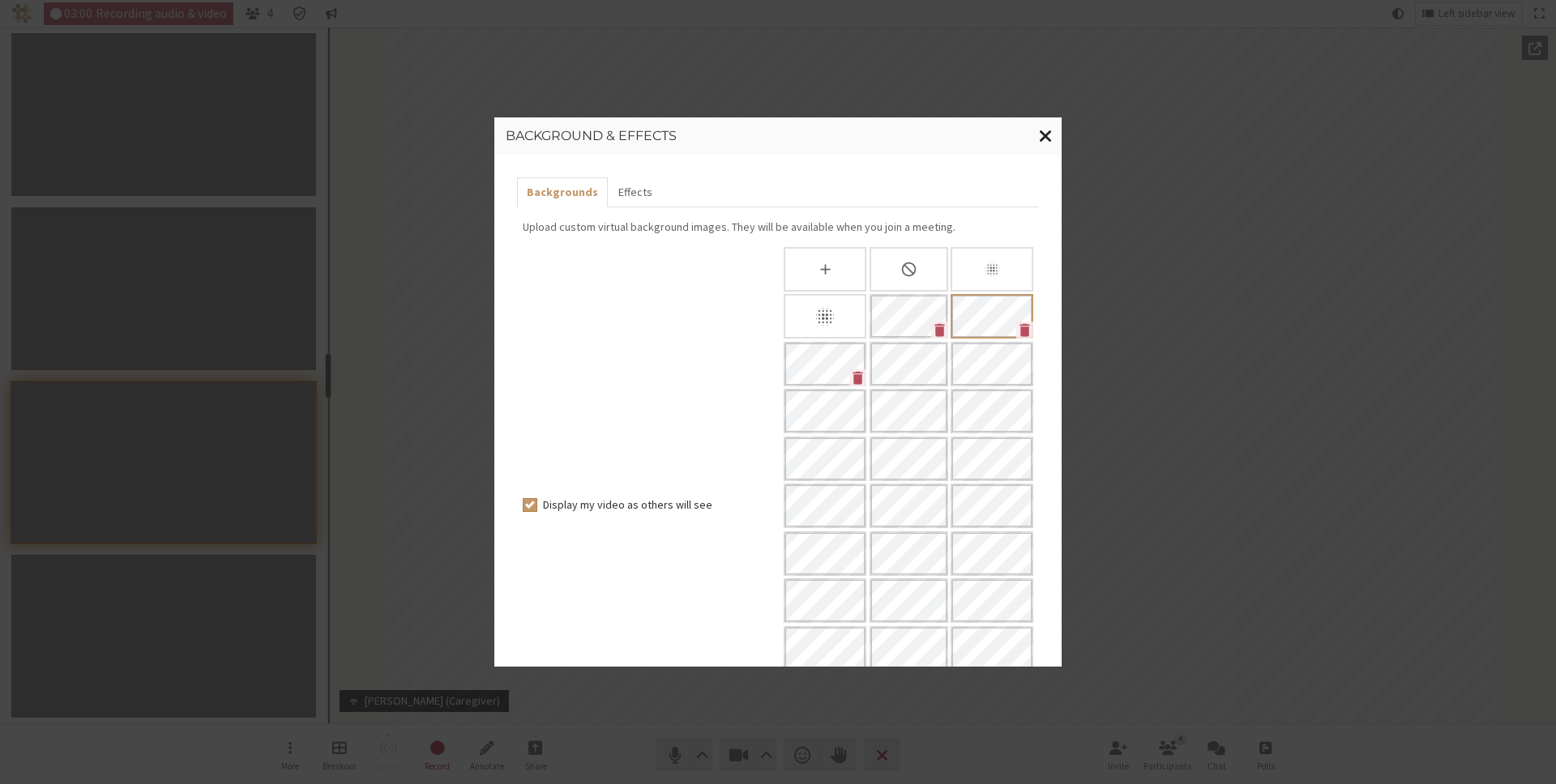
click at [1042, 132] on span "Close modal" at bounding box center [1046, 135] width 14 height 20
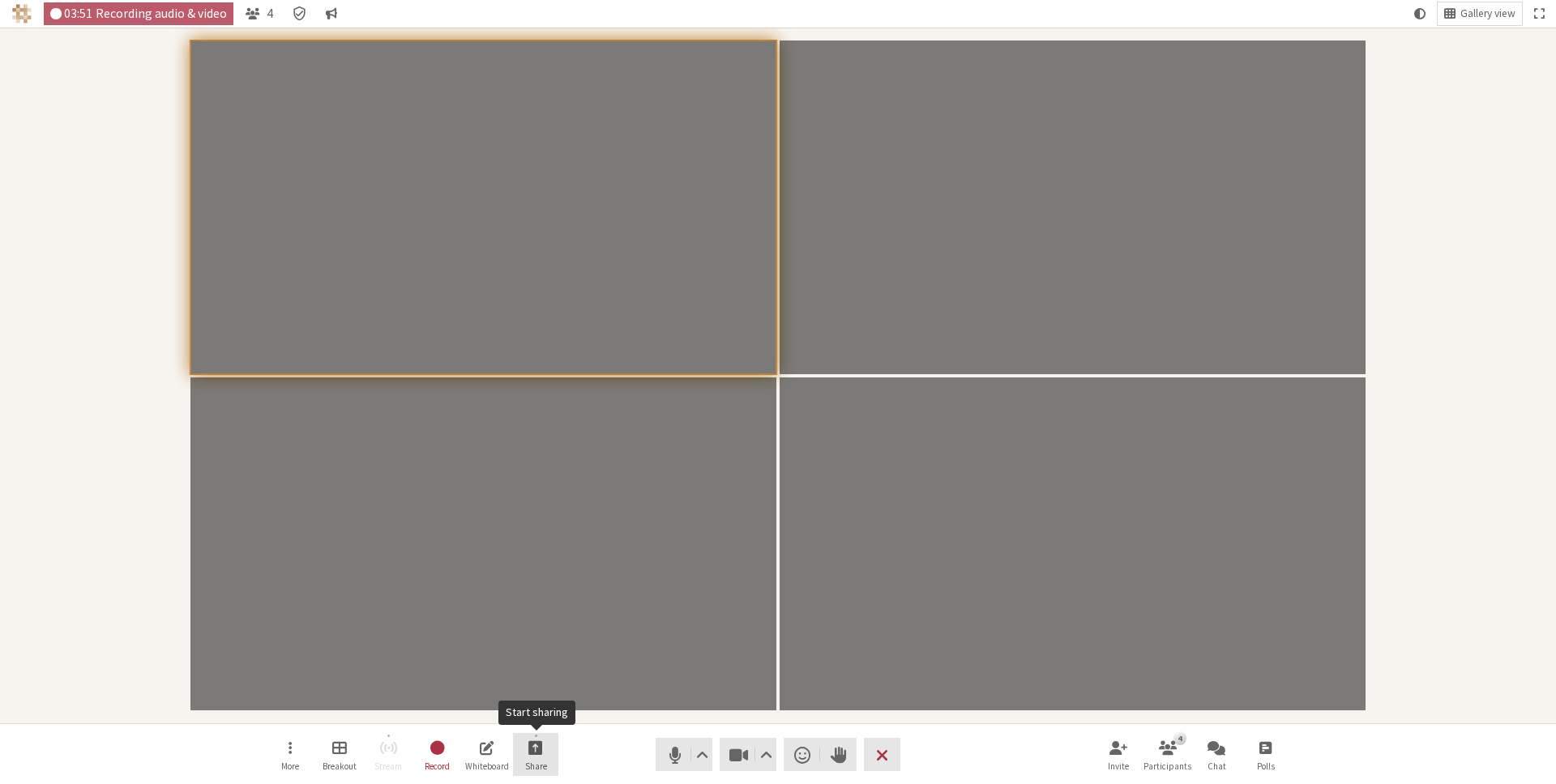
click at [532, 752] on span "Start sharing" at bounding box center [535, 748] width 14 height 19
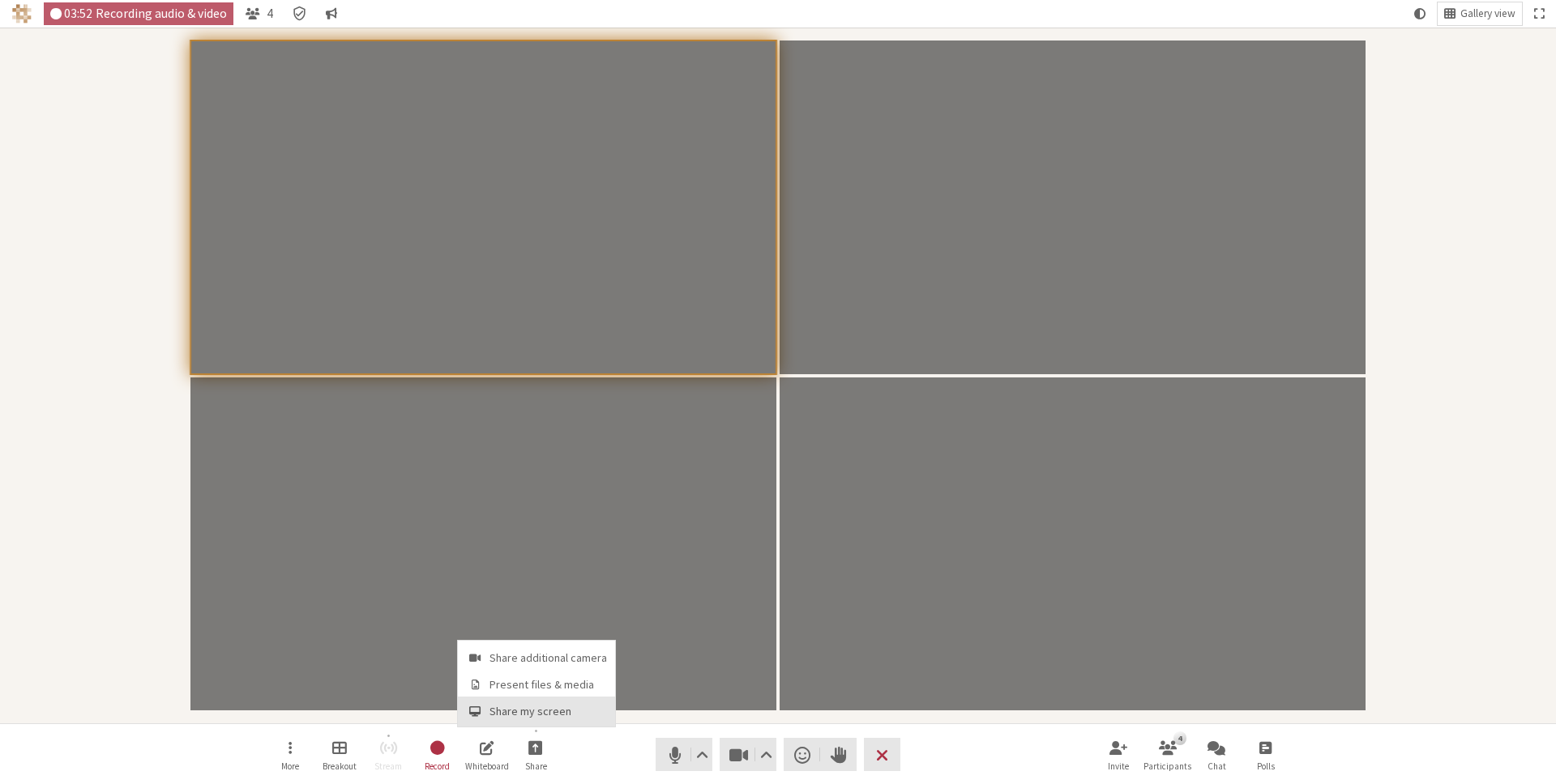
click at [536, 711] on span "Share my screen" at bounding box center [548, 711] width 118 height 12
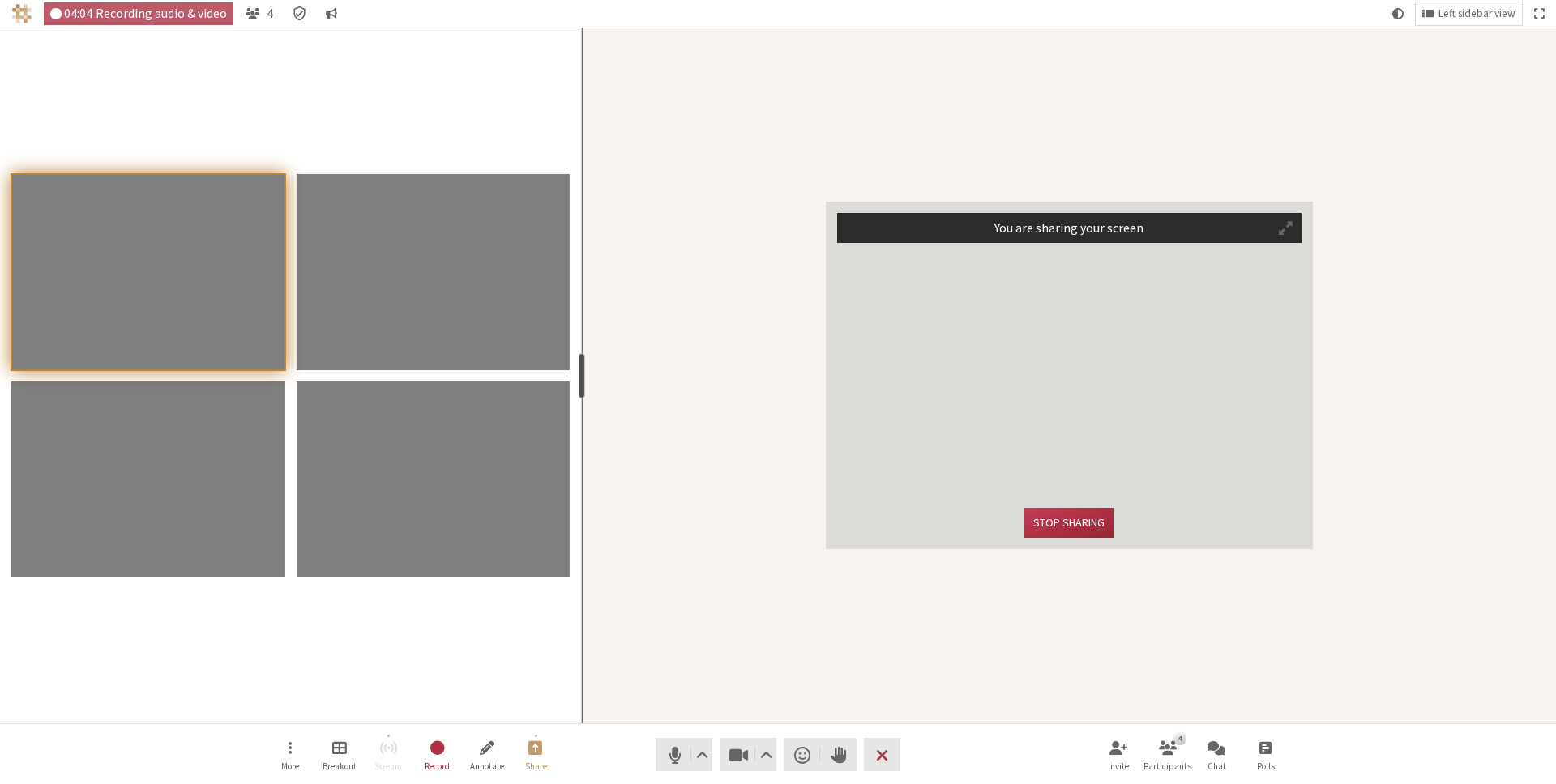
drag, startPoint x: 328, startPoint y: 372, endPoint x: 577, endPoint y: 367, distance: 249.1
click at [578, 367] on div "resize" at bounding box center [581, 376] width 7 height 46
click at [1064, 527] on button "Stop sharing" at bounding box center [1069, 523] width 89 height 30
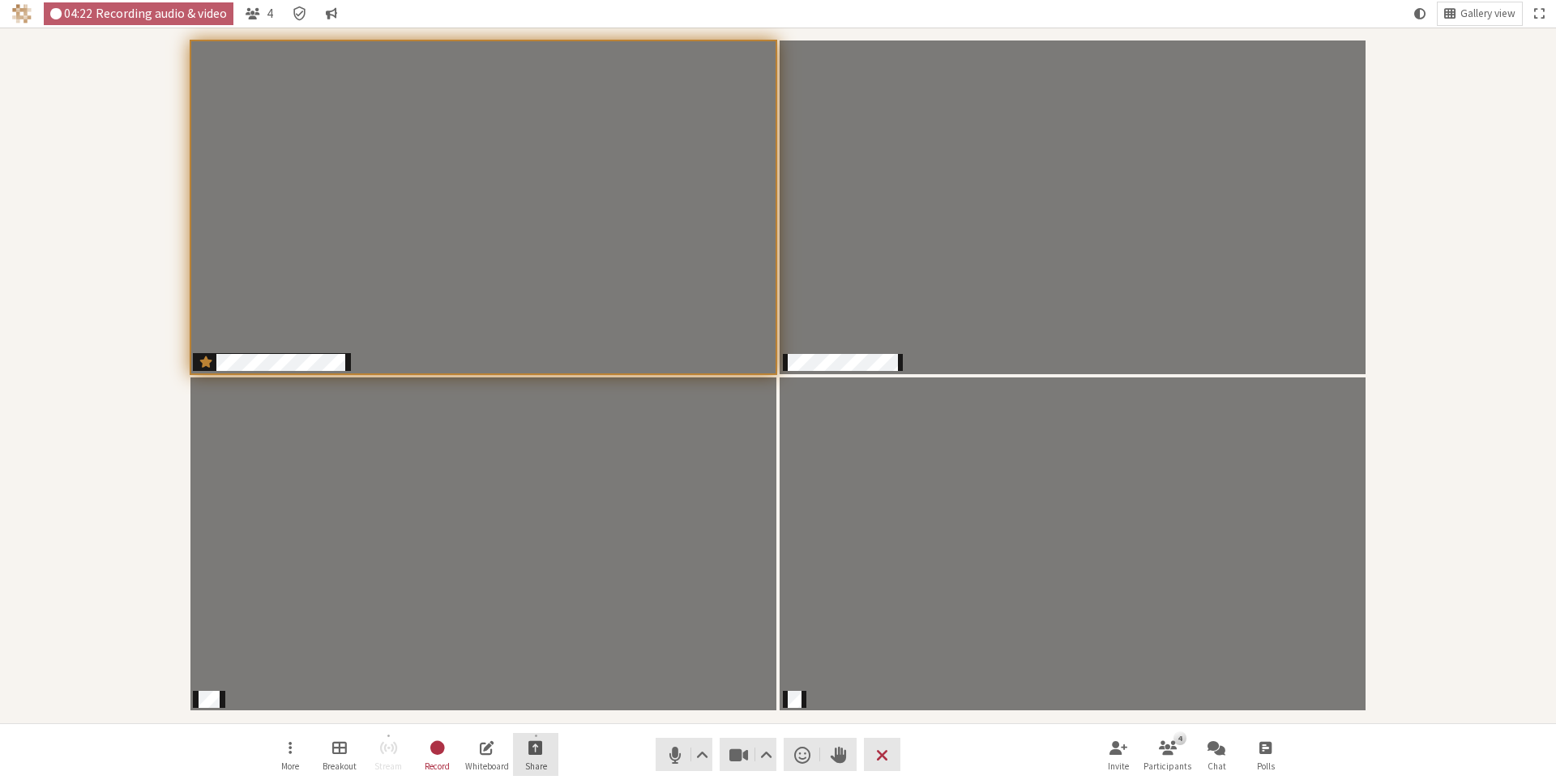
click at [535, 749] on span "Start sharing" at bounding box center [535, 748] width 14 height 19
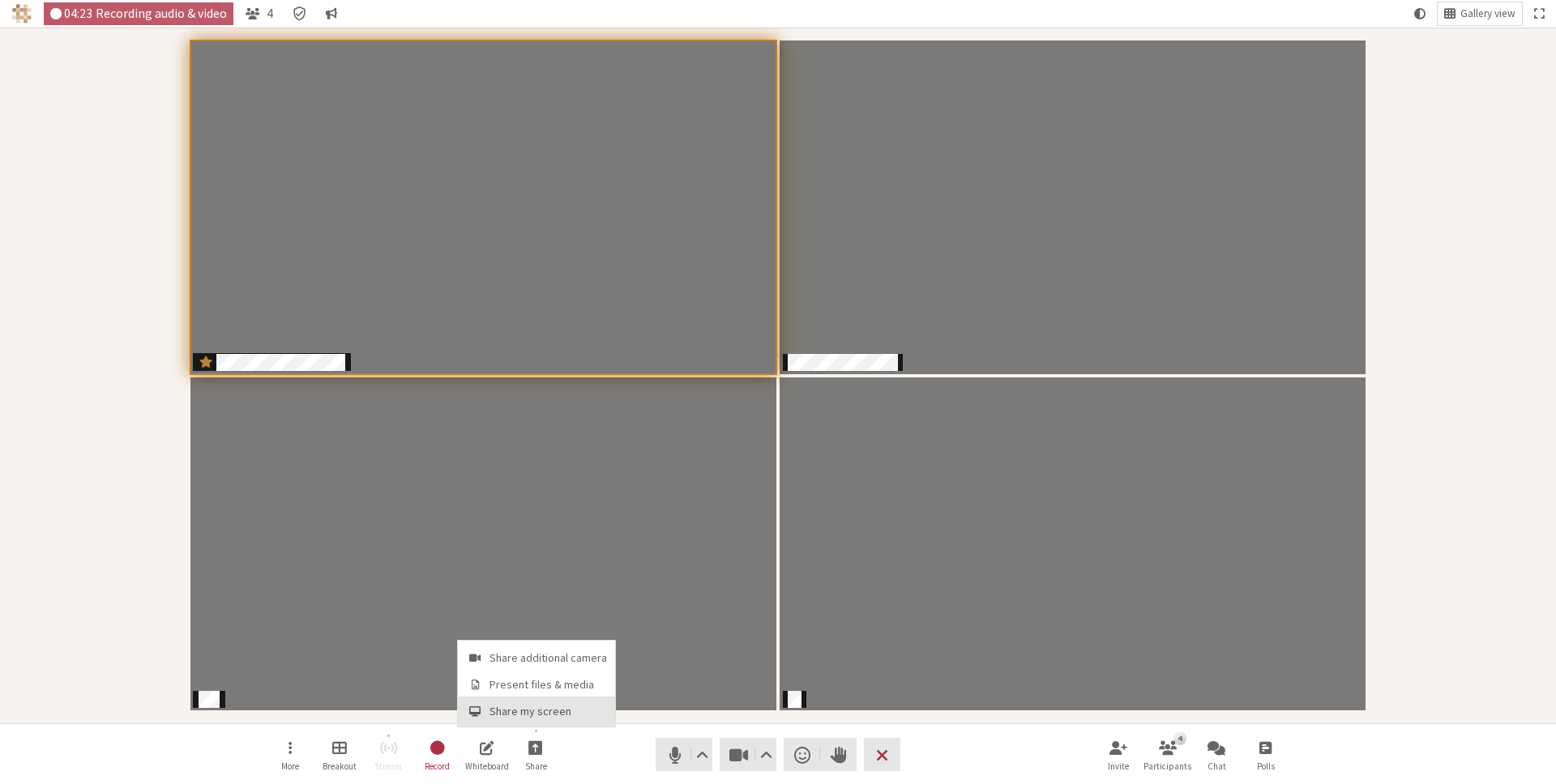
click at [547, 717] on span "Share my screen" at bounding box center [548, 711] width 118 height 12
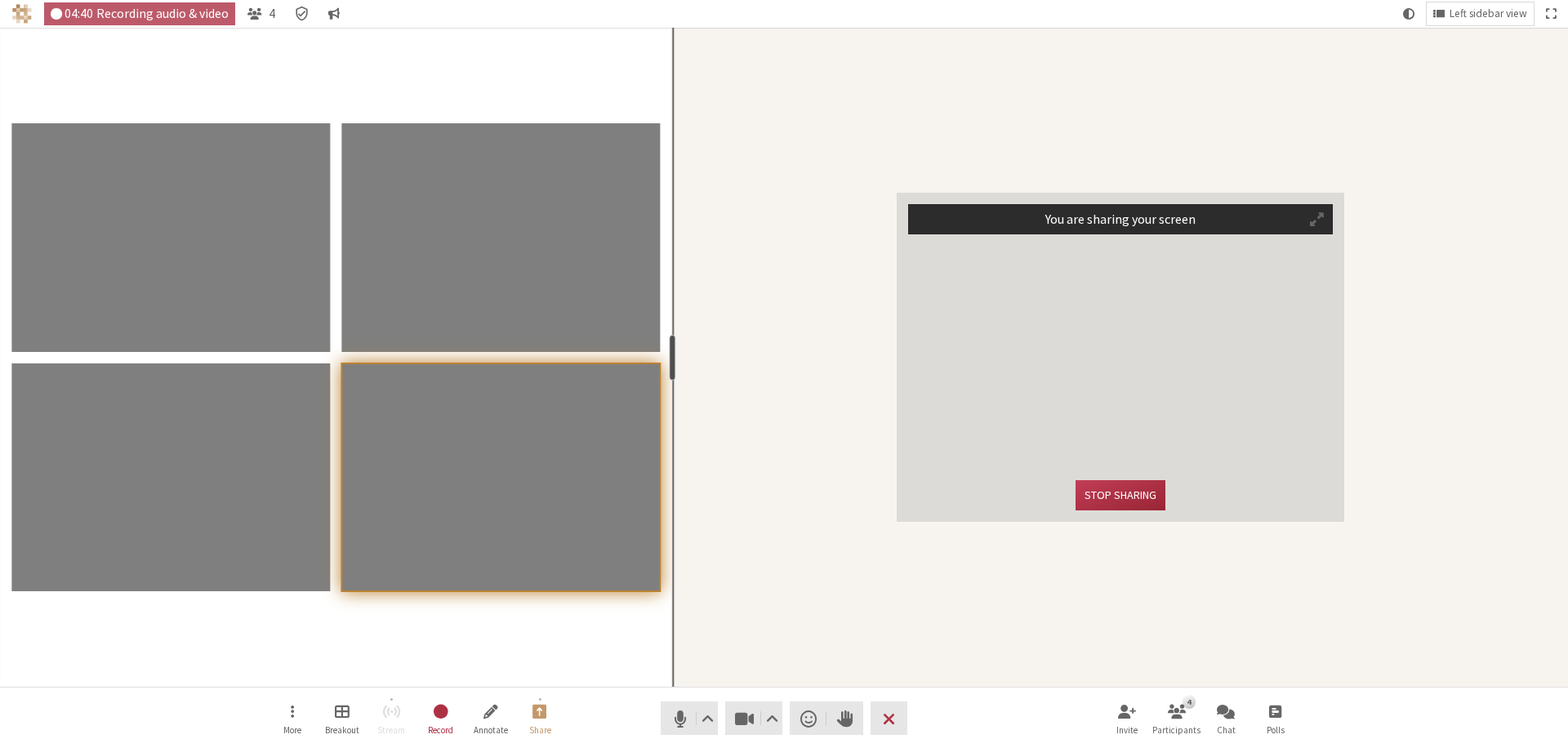
drag, startPoint x: 587, startPoint y: 349, endPoint x: 670, endPoint y: 349, distance: 83.0
click at [670, 349] on div "resize" at bounding box center [673, 357] width 7 height 46
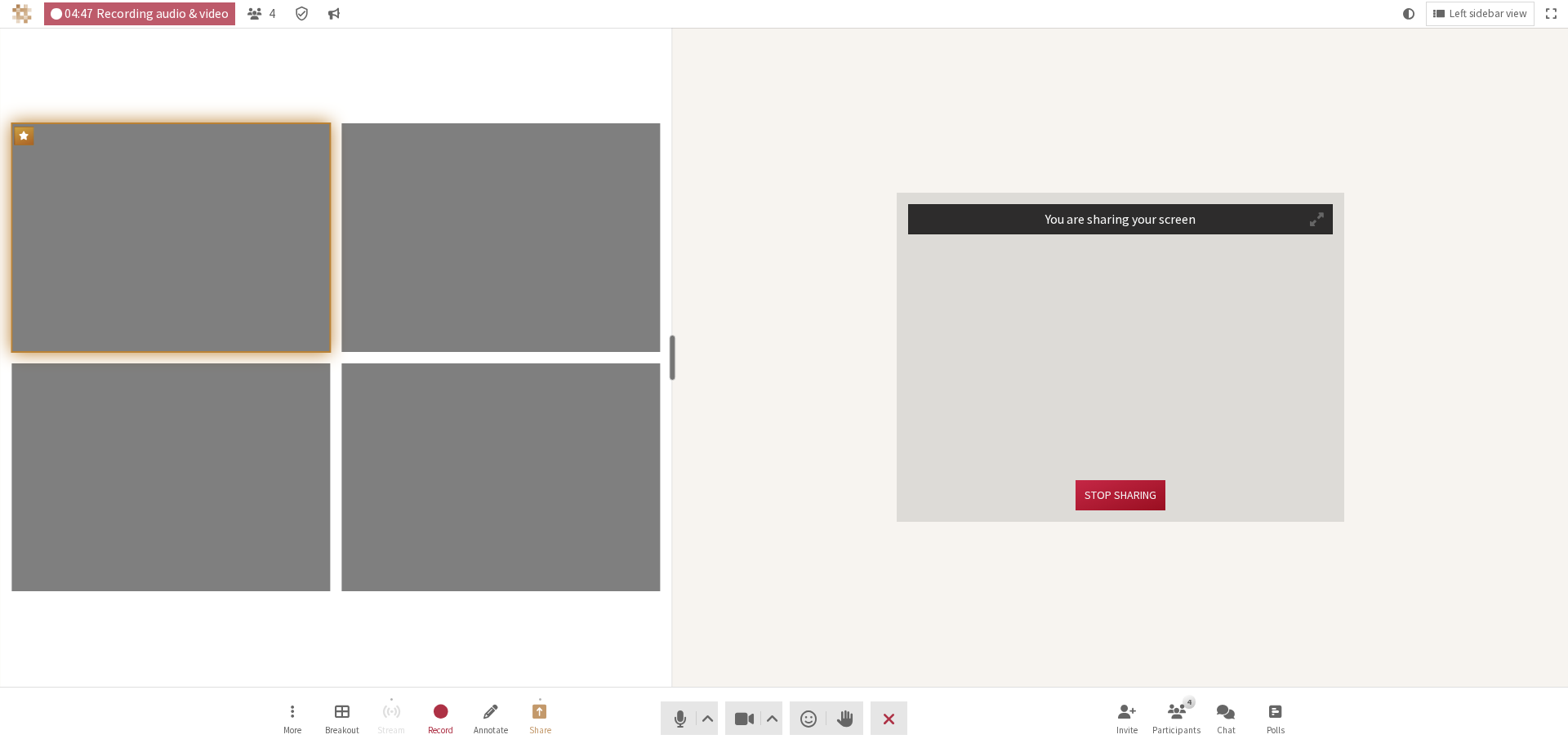
click at [1117, 497] on button "Stop sharing" at bounding box center [1121, 496] width 90 height 31
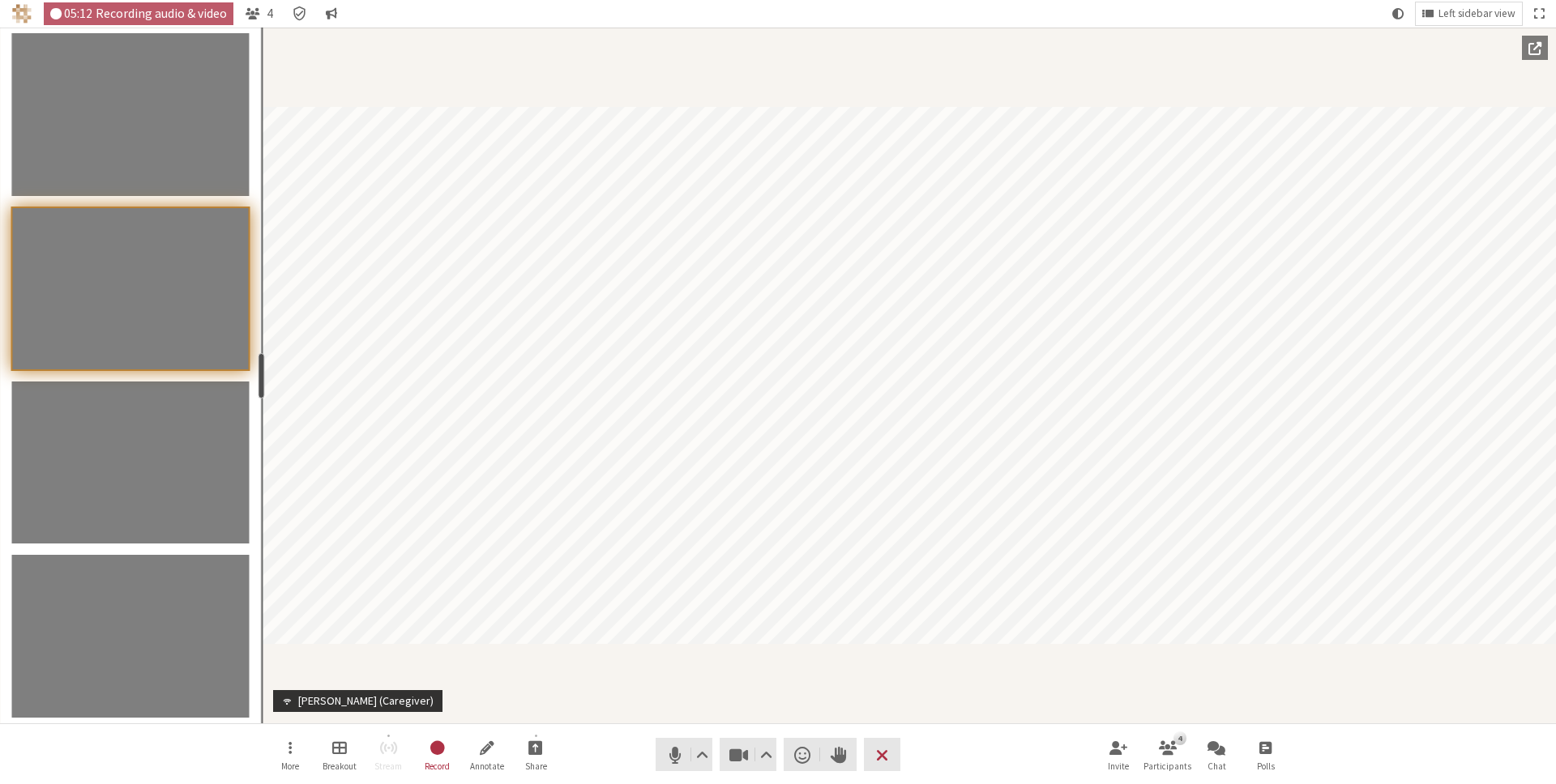
drag, startPoint x: 667, startPoint y: 361, endPoint x: 260, endPoint y: 339, distance: 407.6
click at [260, 339] on section "resize" at bounding box center [131, 375] width 262 height 696
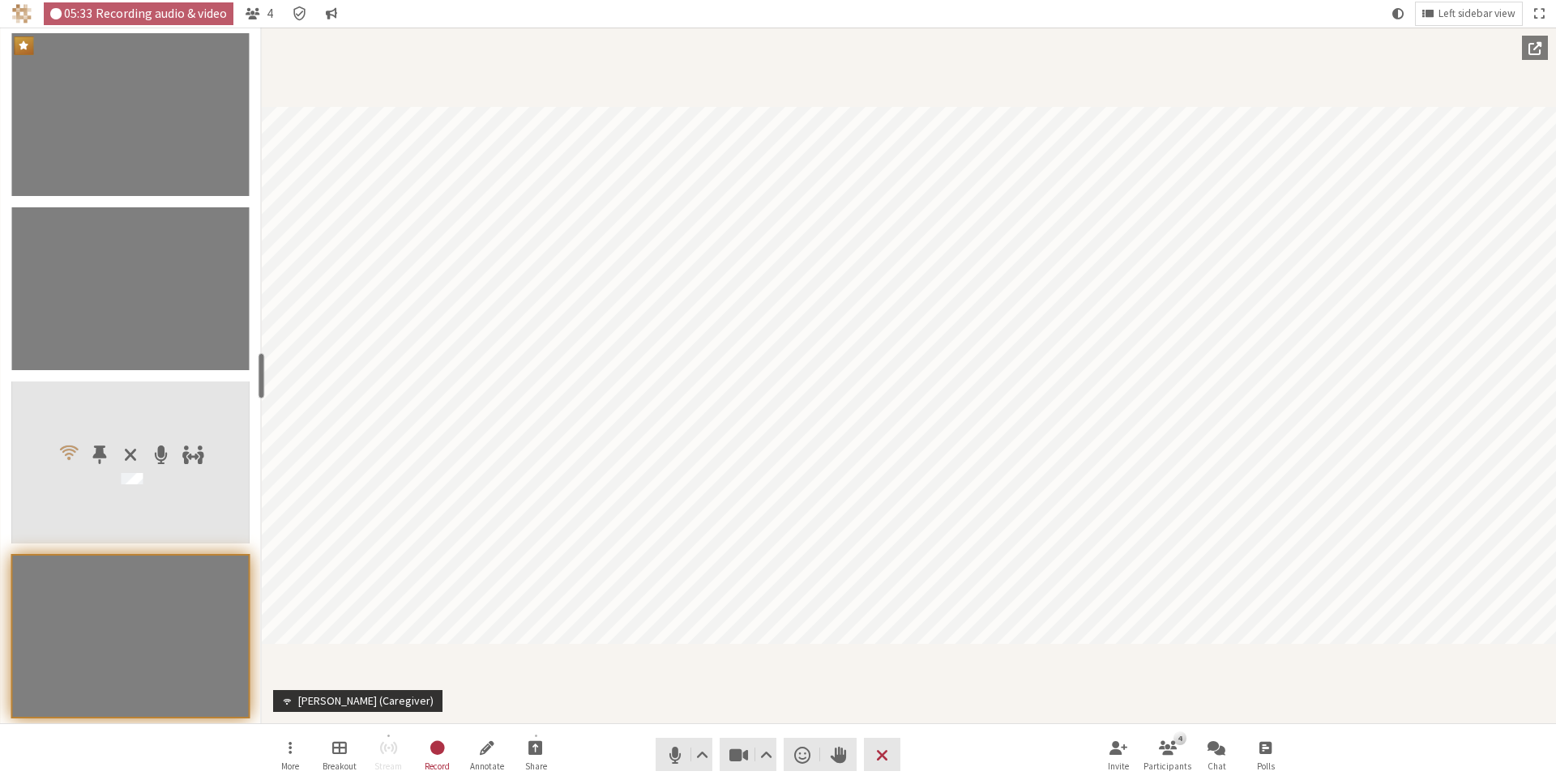
click at [35, 773] on div "More Breakout Stream Record Annotate Share Audio Video Send a reaction Raise ha…" at bounding box center [778, 754] width 1556 height 62
click at [67, 513] on div "Participants" at bounding box center [130, 464] width 238 height 163
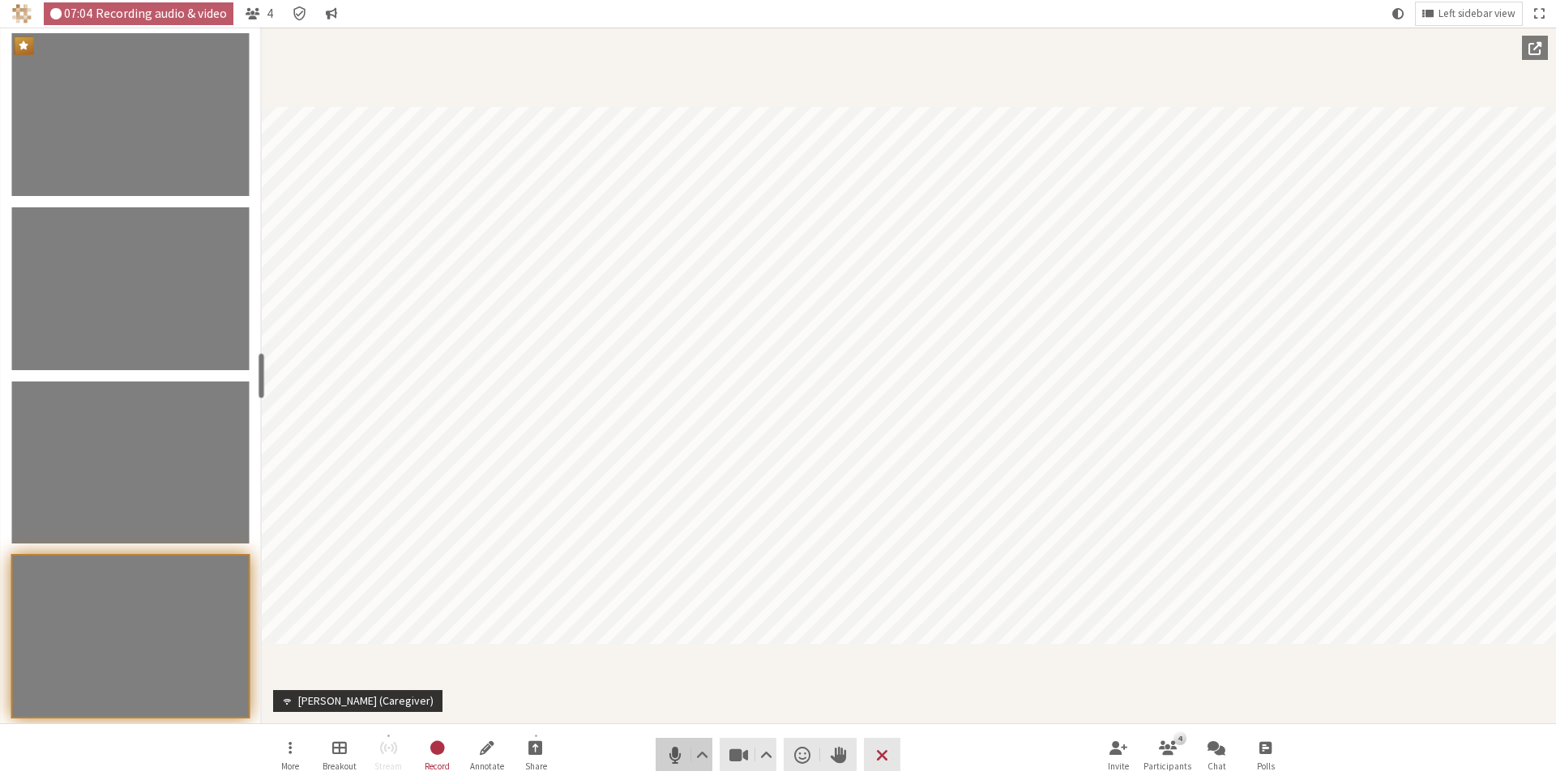
click at [678, 761] on span "Mute (⌘+Shift+A)" at bounding box center [675, 756] width 23 height 23
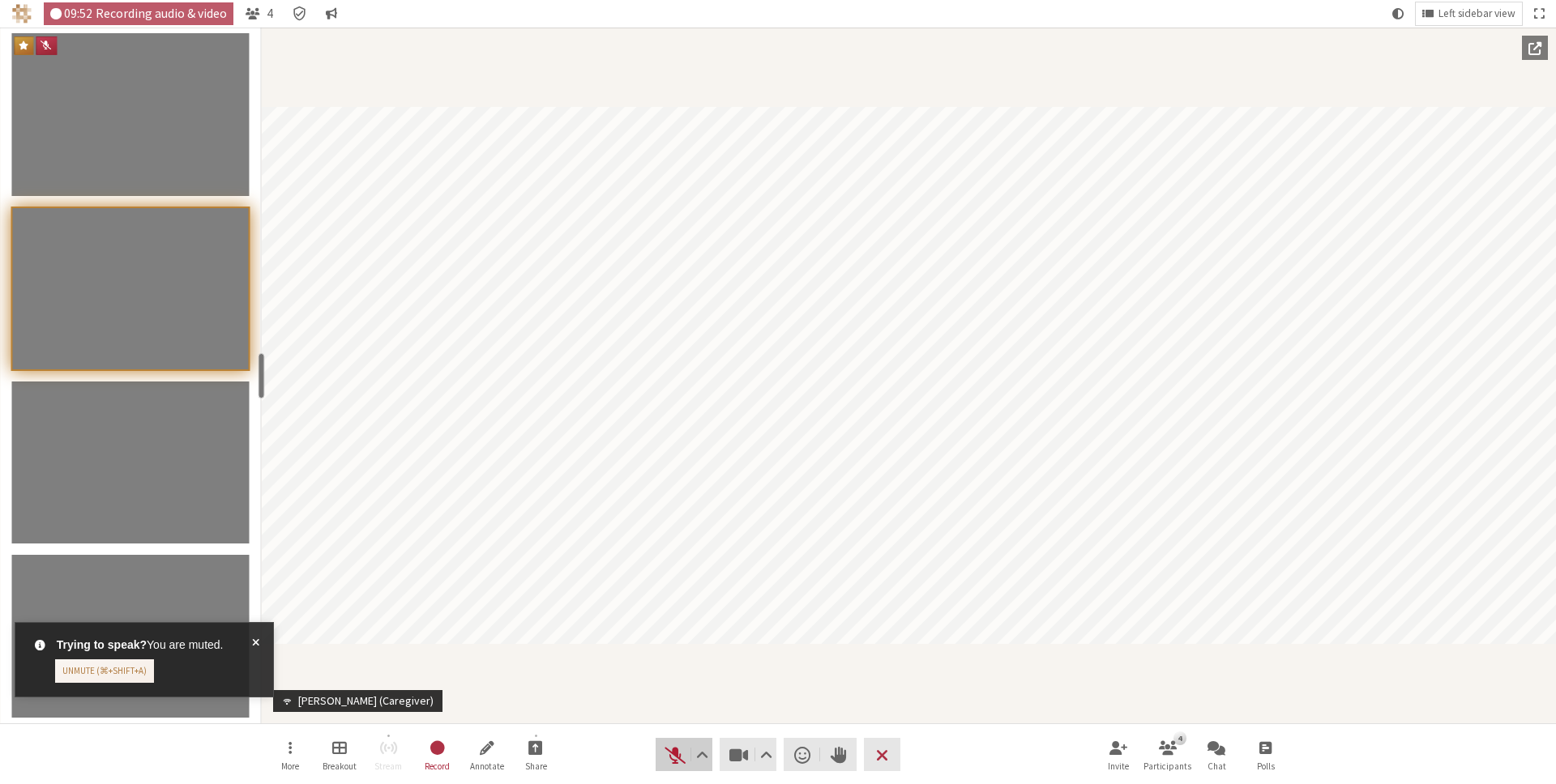
click at [661, 759] on button "Audio" at bounding box center [684, 755] width 57 height 33
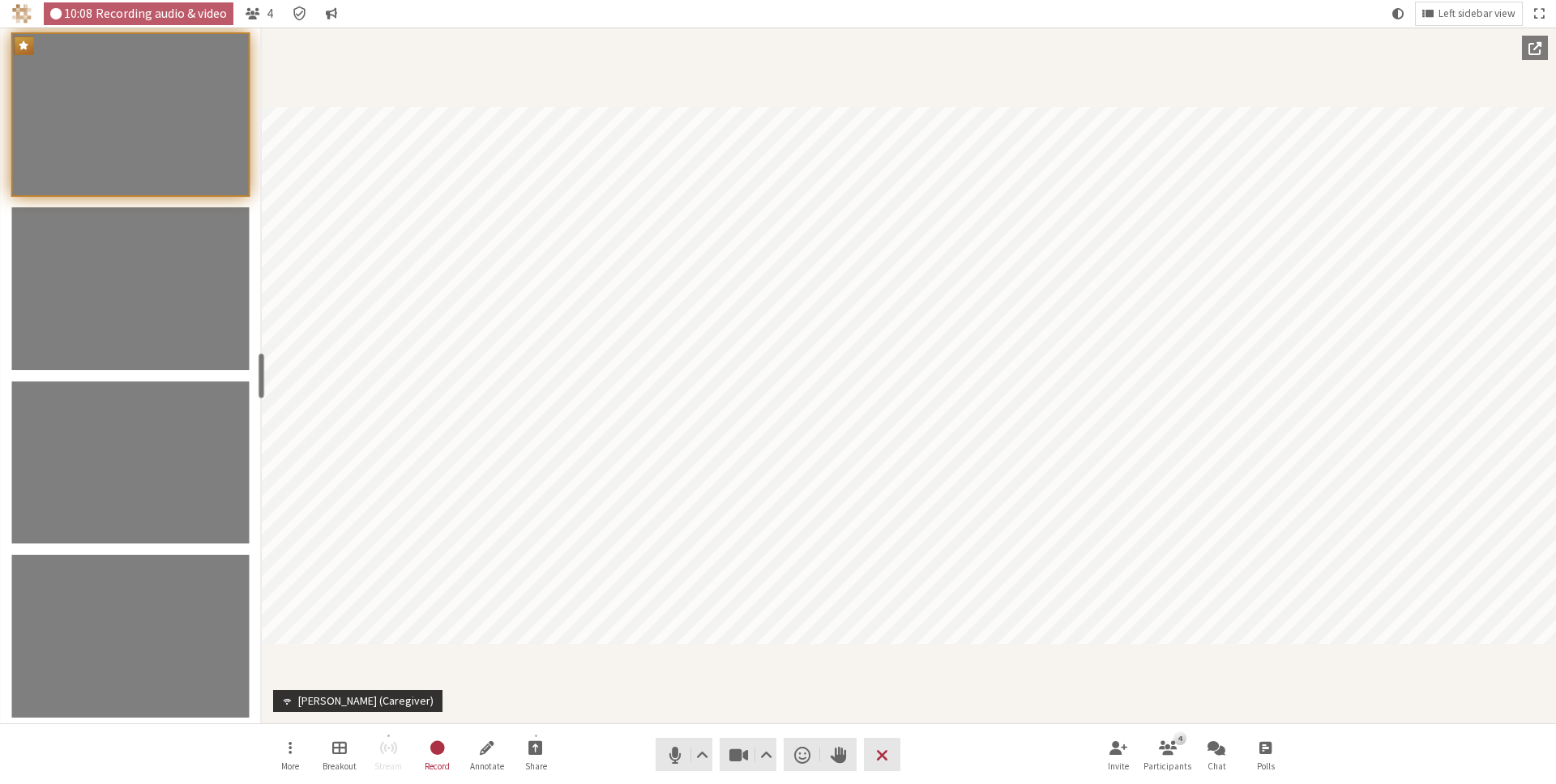
click at [368, 31] on div "Participant" at bounding box center [908, 375] width 1294 height 696
click at [815, 29] on div "Participant" at bounding box center [908, 375] width 1294 height 696
click at [1090, 44] on div "Participant" at bounding box center [908, 375] width 1294 height 696
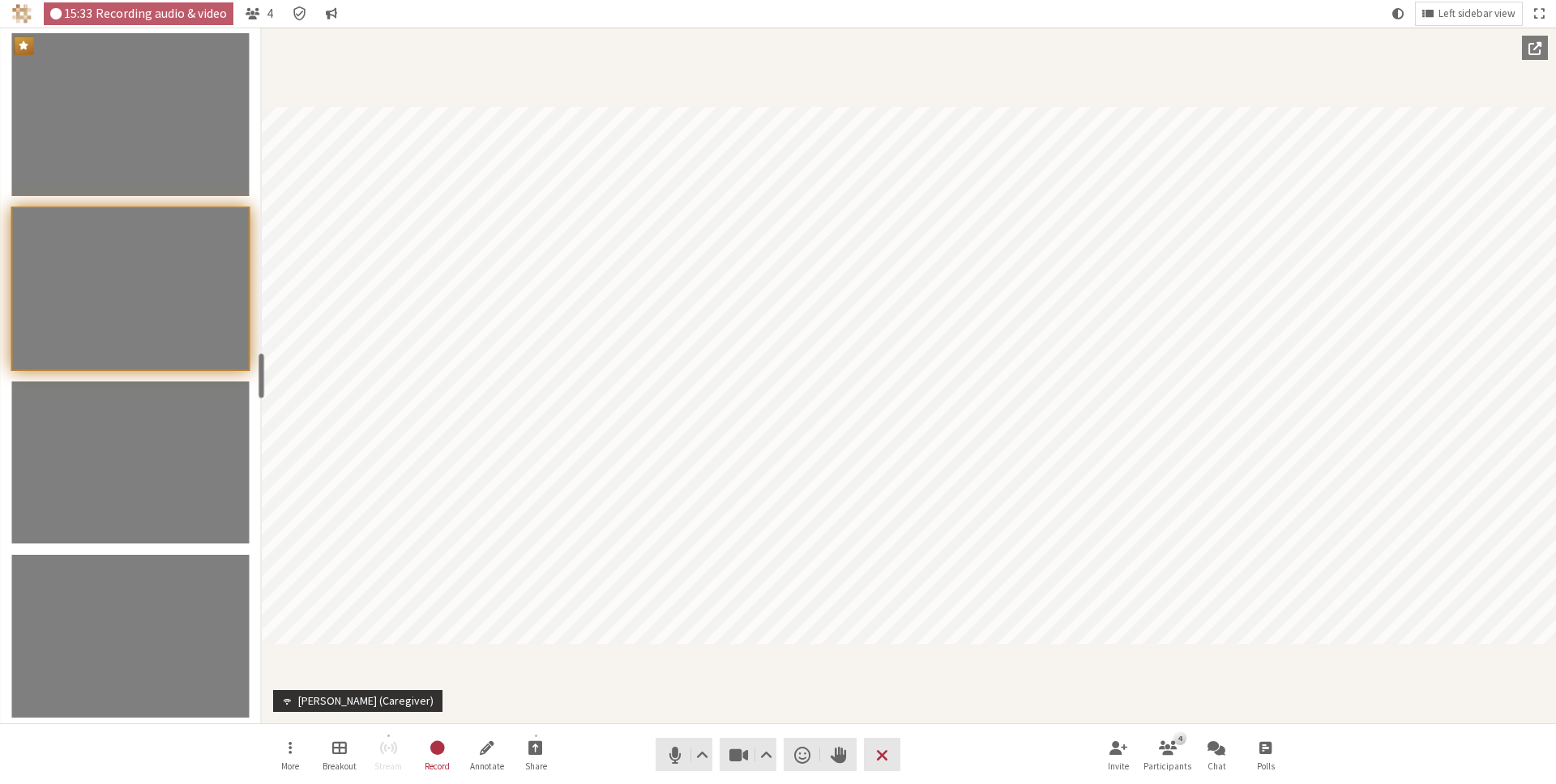
click at [967, 680] on div "Participant" at bounding box center [908, 375] width 1294 height 696
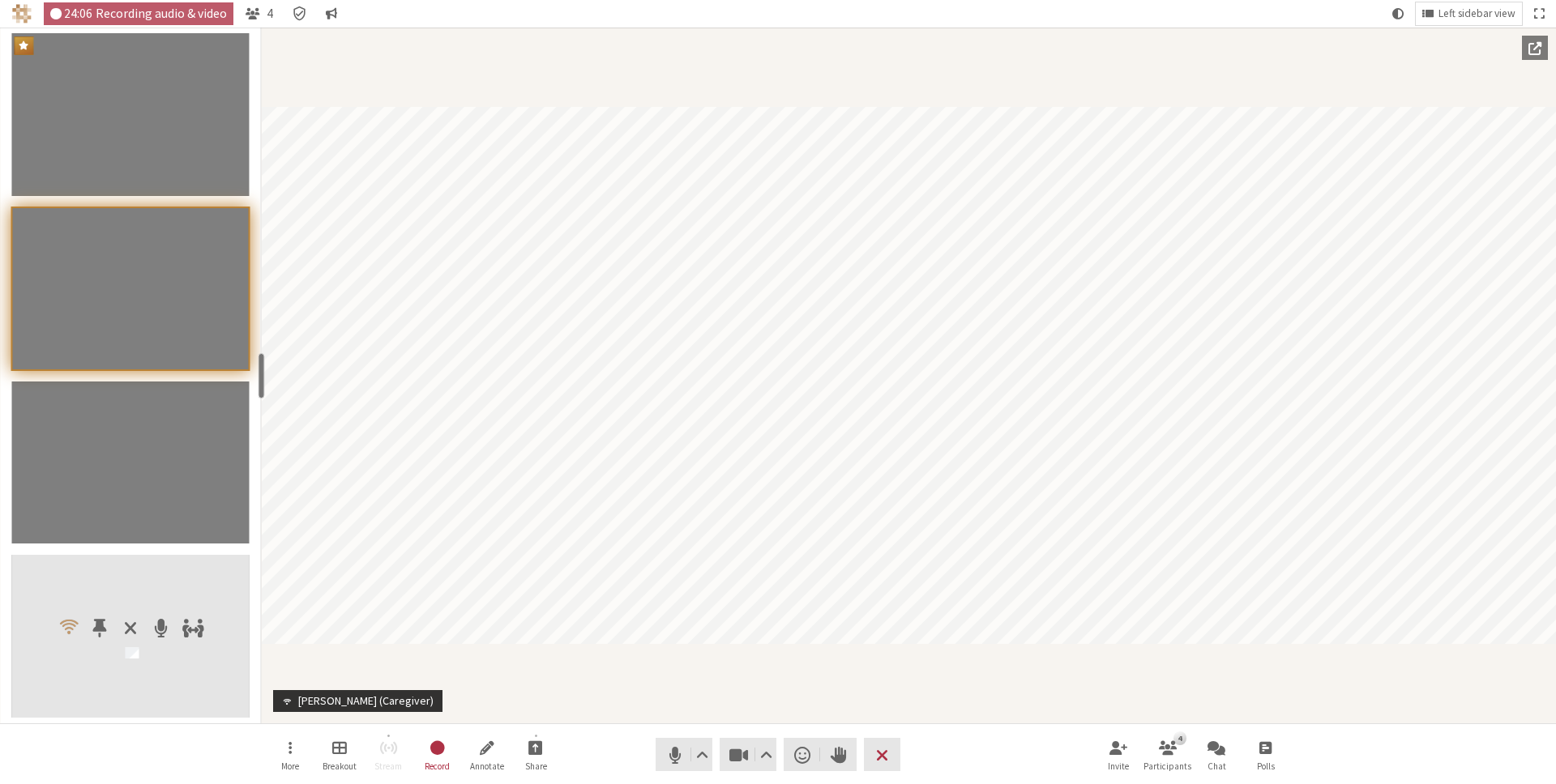
click at [505, 692] on div "Participant" at bounding box center [908, 375] width 1294 height 696
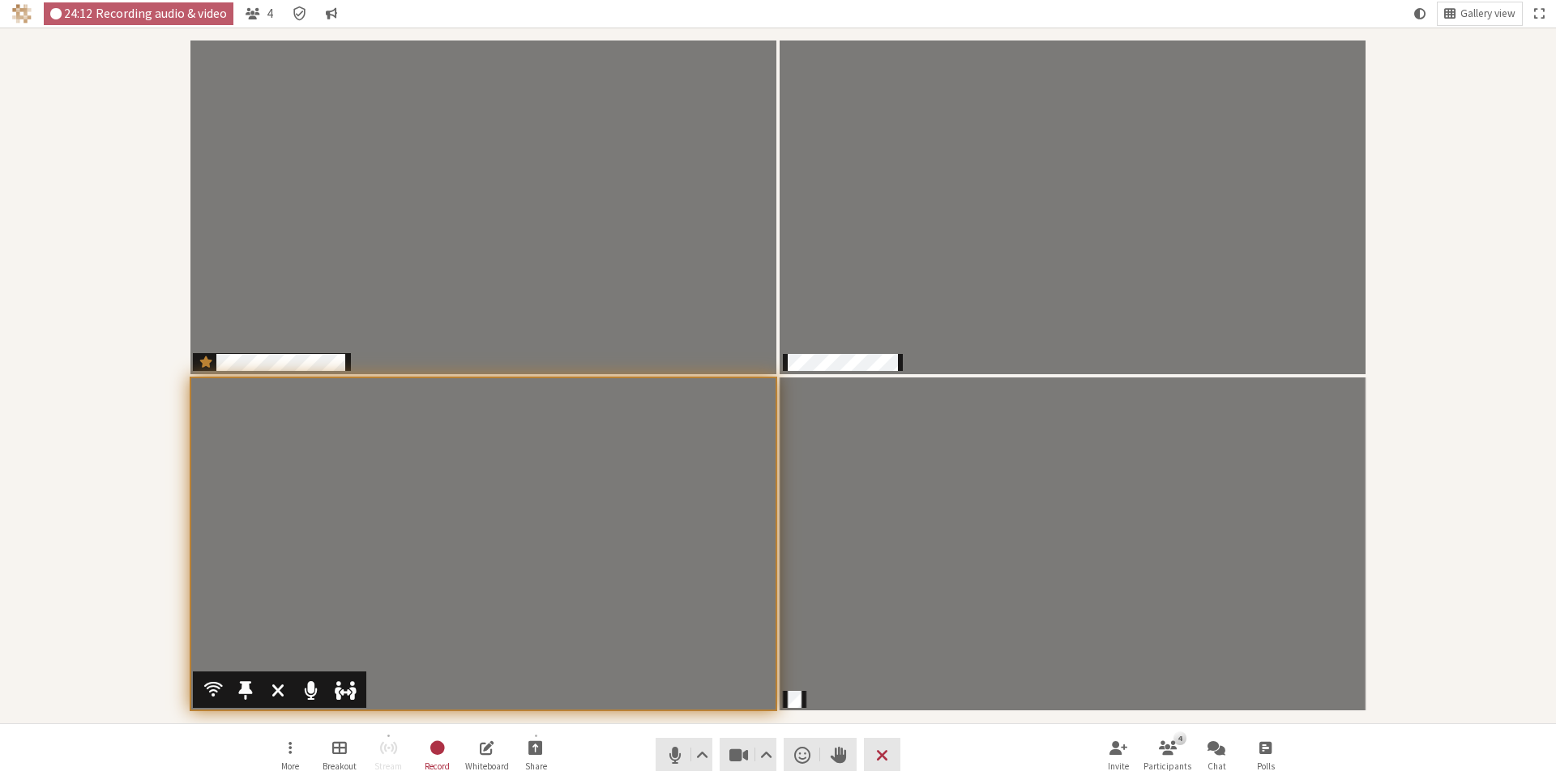
click at [393, 611] on video "Participants" at bounding box center [484, 544] width 586 height 334
click at [1447, 399] on div "Participants" at bounding box center [778, 375] width 1533 height 673
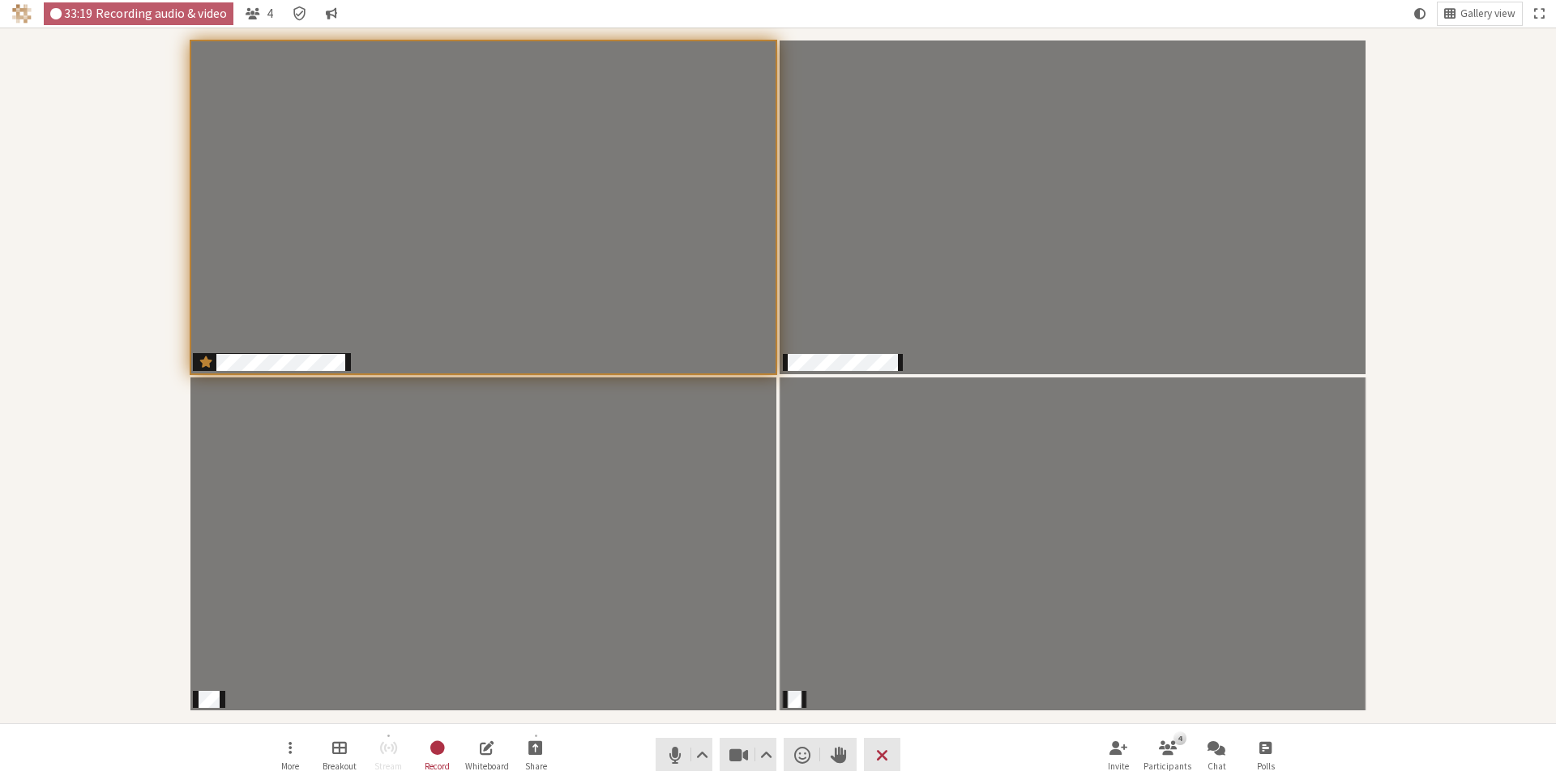
click at [1024, 730] on nav "More Breakout Stream Record Whiteboard Share Audio Video Send a reaction Raise …" at bounding box center [778, 755] width 1021 height 61
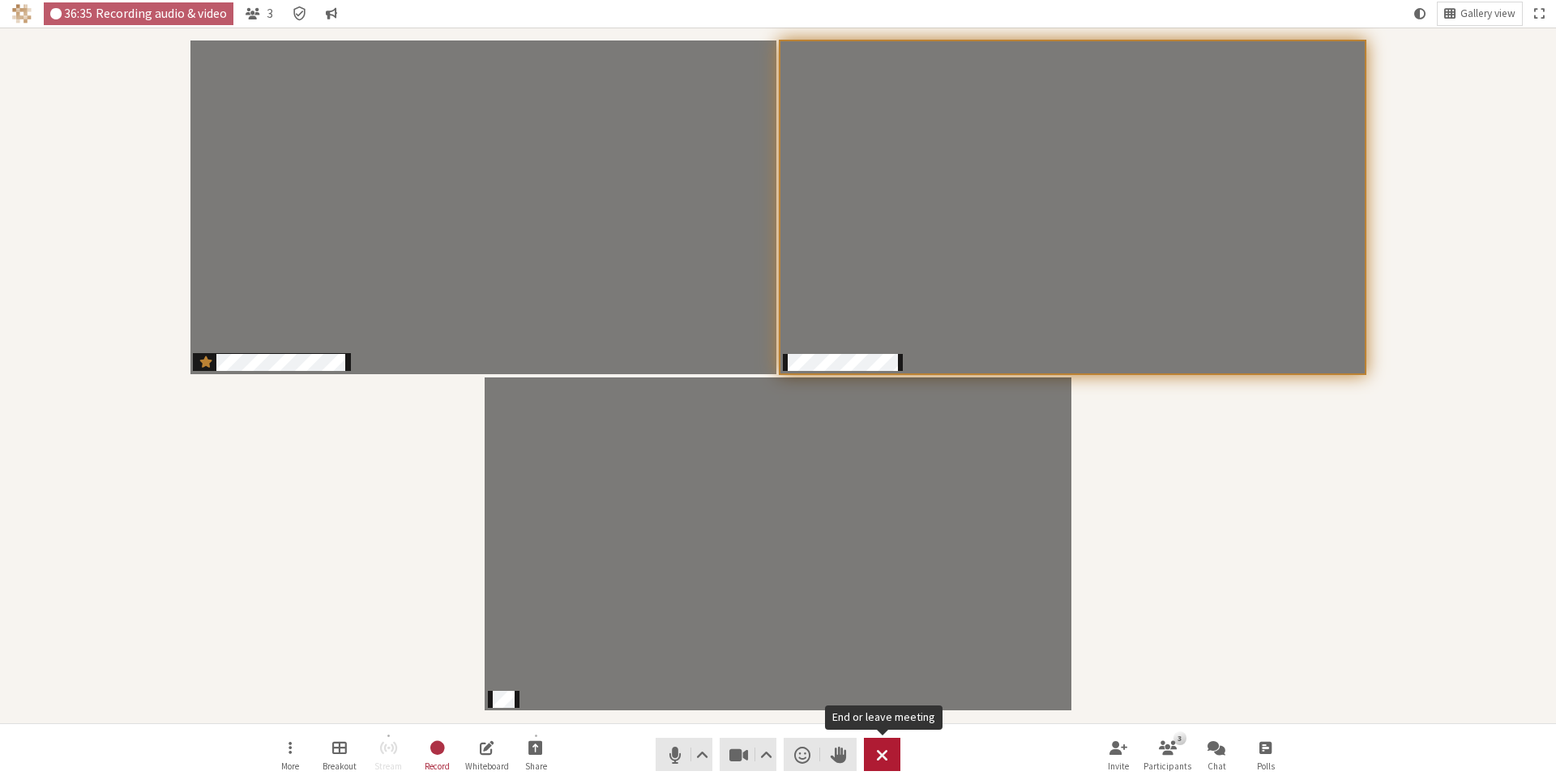
click at [874, 757] on button "Leave" at bounding box center [882, 755] width 36 height 33
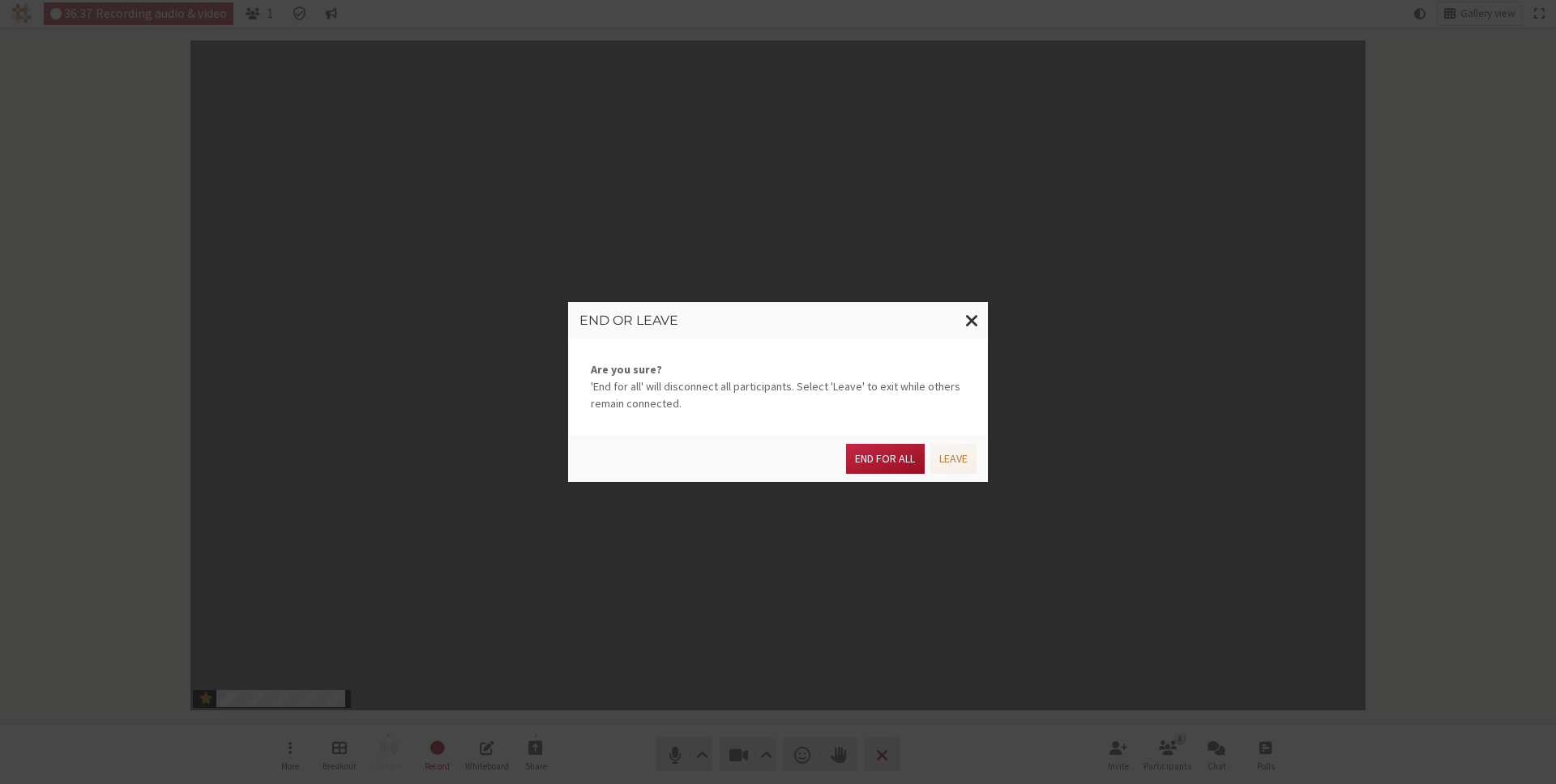
click at [896, 455] on button "End for all" at bounding box center [885, 459] width 78 height 30
